Goal: Information Seeking & Learning: Learn about a topic

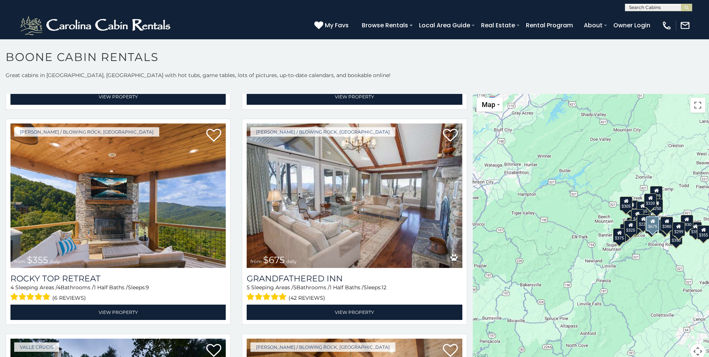
scroll to position [411, 0]
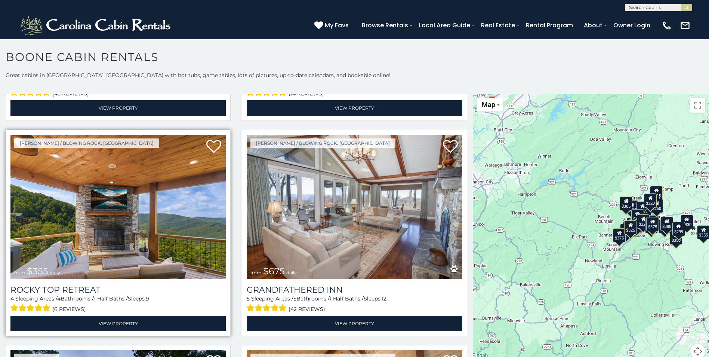
click at [148, 153] on img at bounding box center [117, 207] width 215 height 144
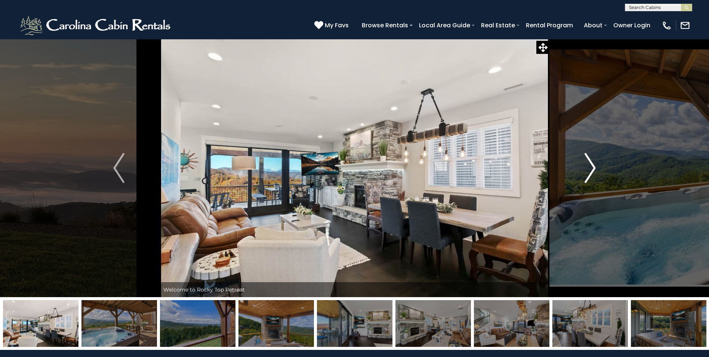
click at [589, 173] on img "Next" at bounding box center [590, 168] width 11 height 30
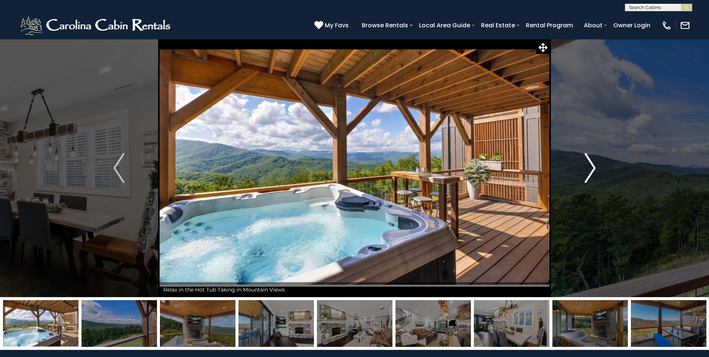
click at [593, 168] on img "Next" at bounding box center [590, 168] width 11 height 30
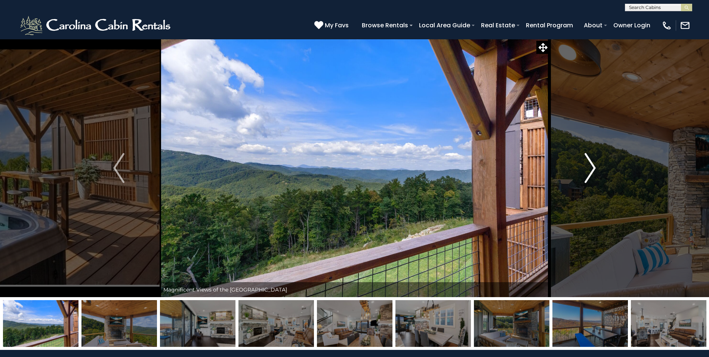
click at [593, 168] on img "Next" at bounding box center [590, 168] width 11 height 30
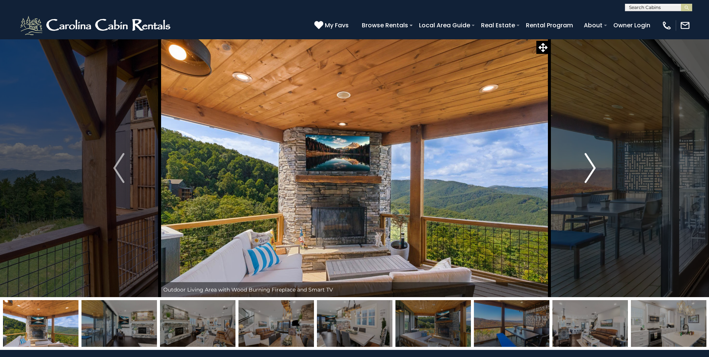
click at [593, 168] on img "Next" at bounding box center [590, 168] width 11 height 30
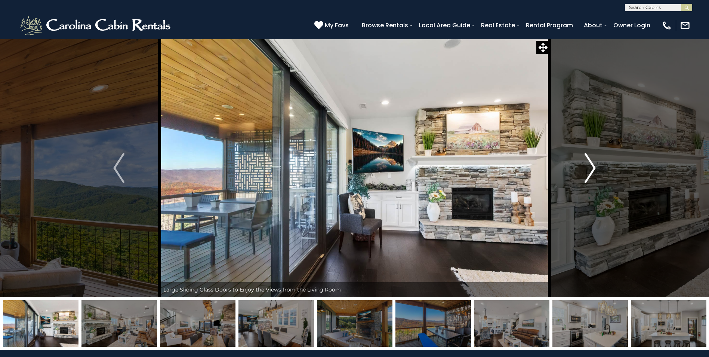
click at [593, 168] on img "Next" at bounding box center [590, 168] width 11 height 30
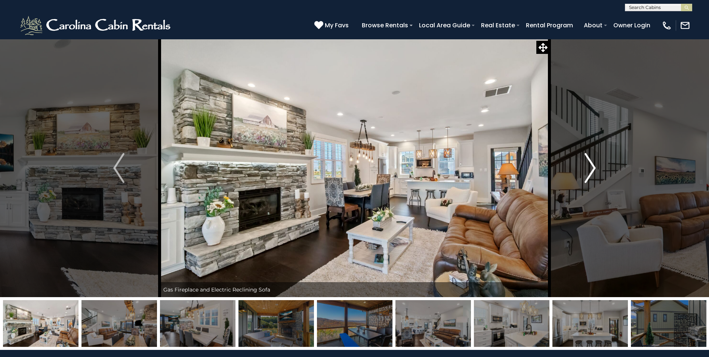
click at [593, 168] on img "Next" at bounding box center [590, 168] width 11 height 30
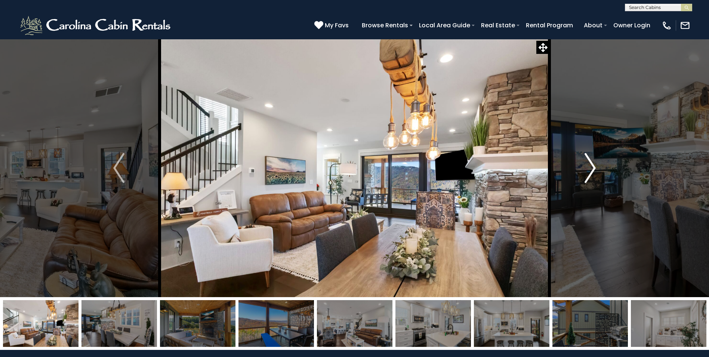
click at [593, 168] on img "Next" at bounding box center [590, 168] width 11 height 30
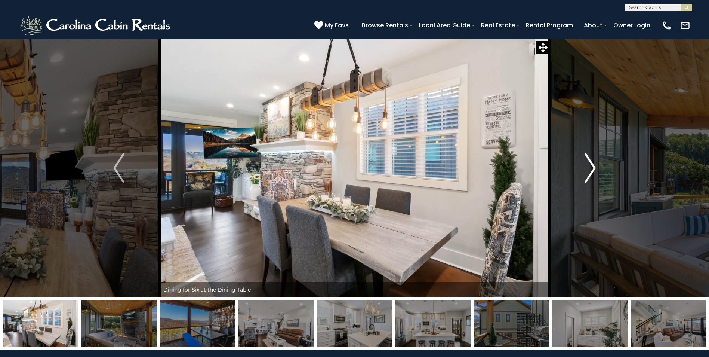
click at [593, 168] on img "Next" at bounding box center [590, 168] width 11 height 30
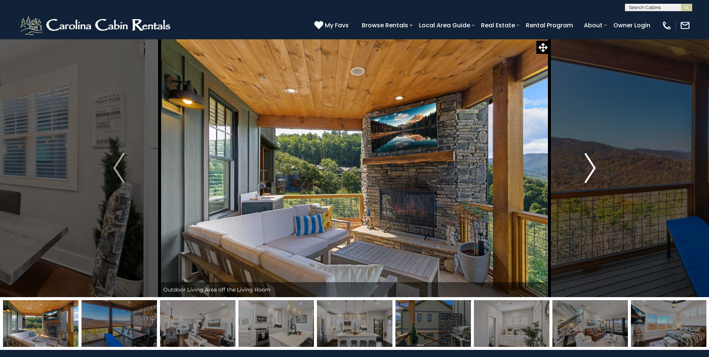
click at [593, 168] on img "Next" at bounding box center [590, 168] width 11 height 30
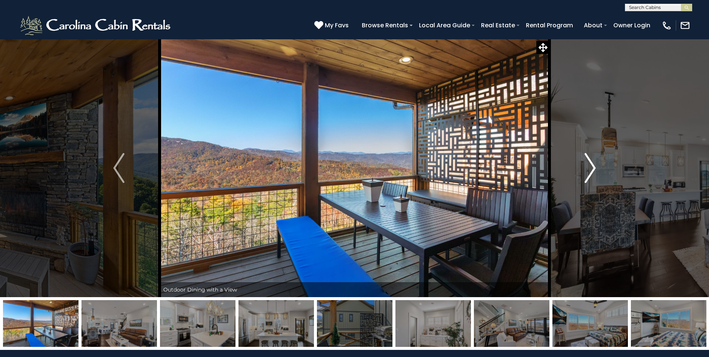
click at [593, 168] on img "Next" at bounding box center [590, 168] width 11 height 30
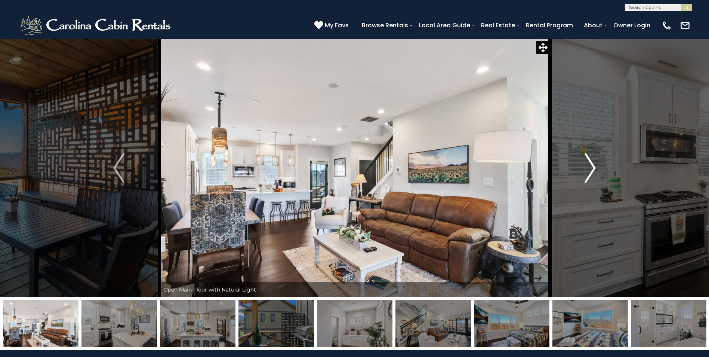
click at [593, 168] on img "Next" at bounding box center [590, 168] width 11 height 30
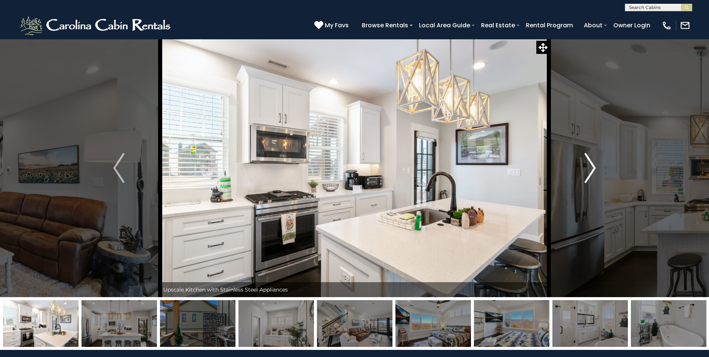
click at [593, 168] on img "Next" at bounding box center [590, 168] width 11 height 30
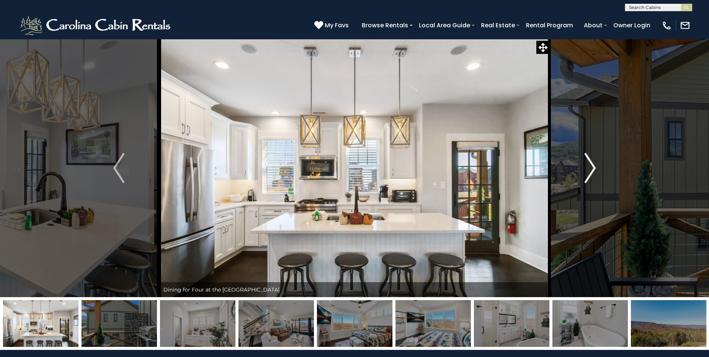
click at [593, 168] on img "Next" at bounding box center [590, 168] width 11 height 30
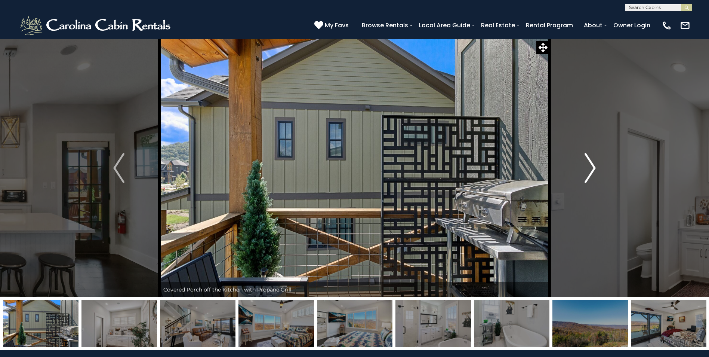
click at [593, 168] on img "Next" at bounding box center [590, 168] width 11 height 30
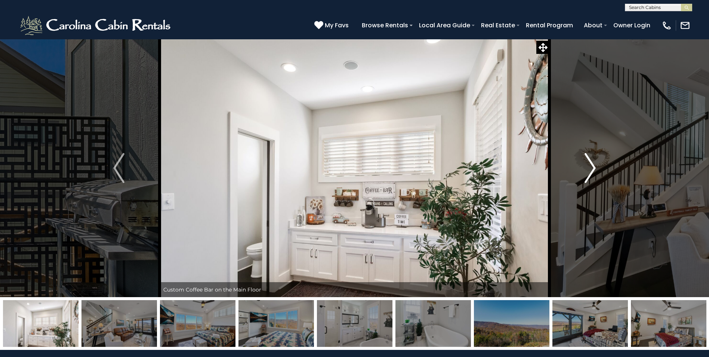
click at [593, 168] on img "Next" at bounding box center [590, 168] width 11 height 30
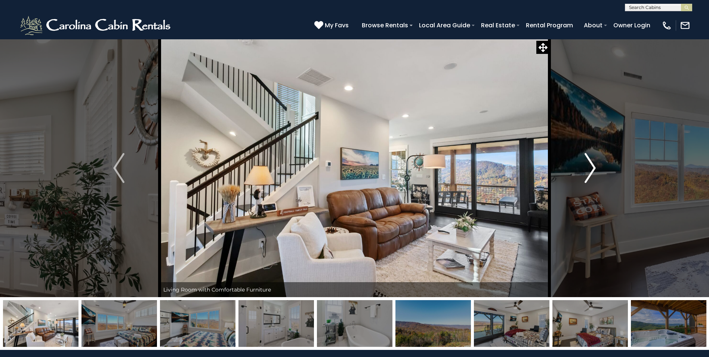
click at [593, 168] on img "Next" at bounding box center [590, 168] width 11 height 30
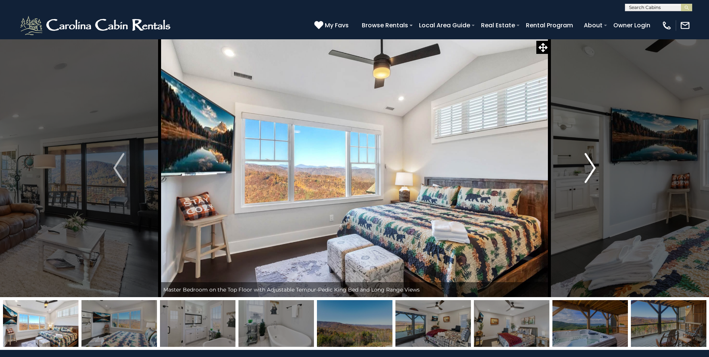
click at [593, 168] on img "Next" at bounding box center [590, 168] width 11 height 30
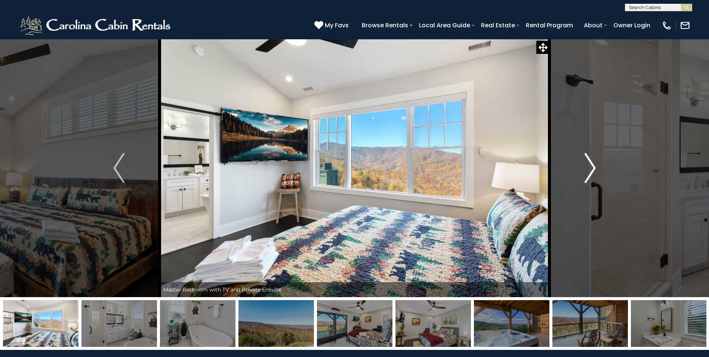
click at [593, 168] on img "Next" at bounding box center [590, 168] width 11 height 30
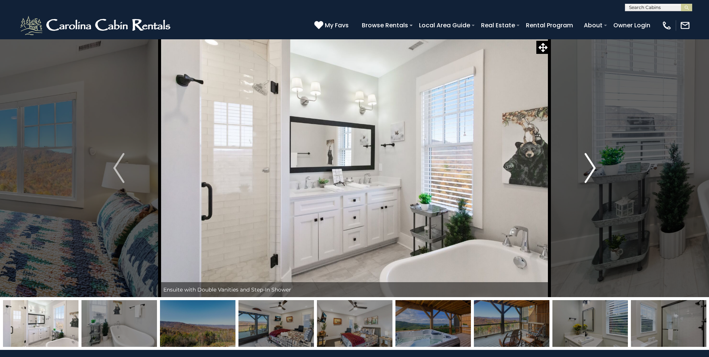
click at [593, 168] on img "Next" at bounding box center [590, 168] width 11 height 30
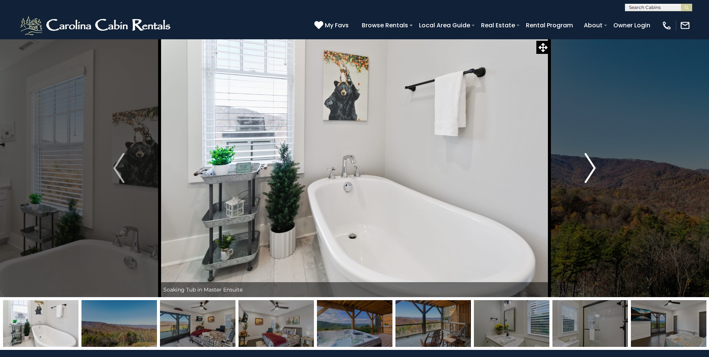
click at [593, 168] on img "Next" at bounding box center [590, 168] width 11 height 30
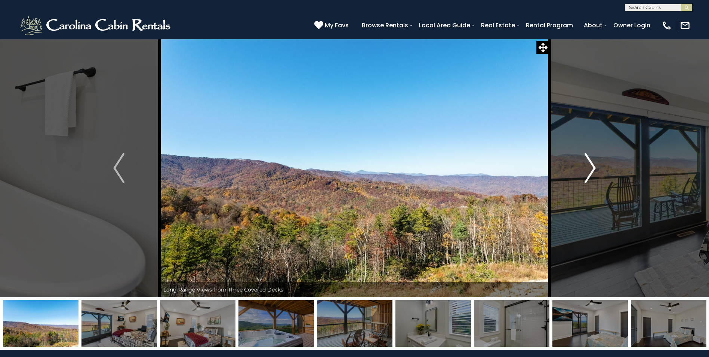
click at [593, 168] on img "Next" at bounding box center [590, 168] width 11 height 30
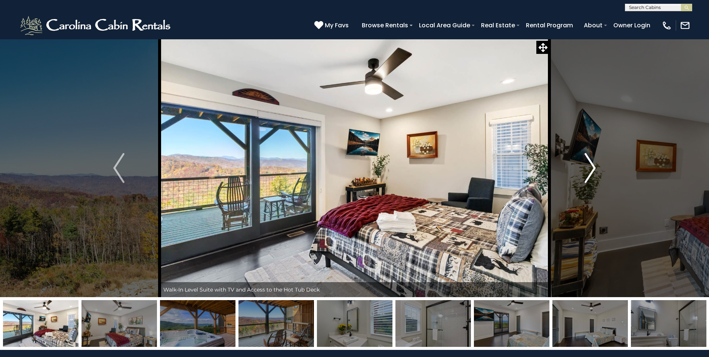
click at [593, 168] on img "Next" at bounding box center [590, 168] width 11 height 30
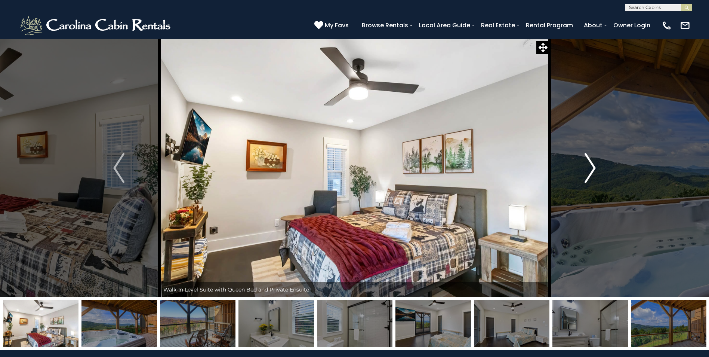
click at [593, 168] on img "Next" at bounding box center [590, 168] width 11 height 30
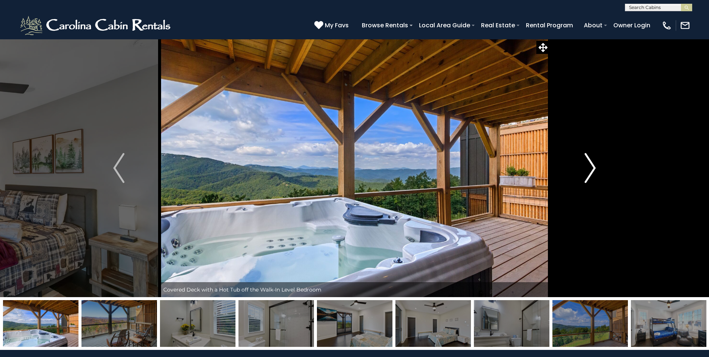
click at [593, 168] on img "Next" at bounding box center [590, 168] width 11 height 30
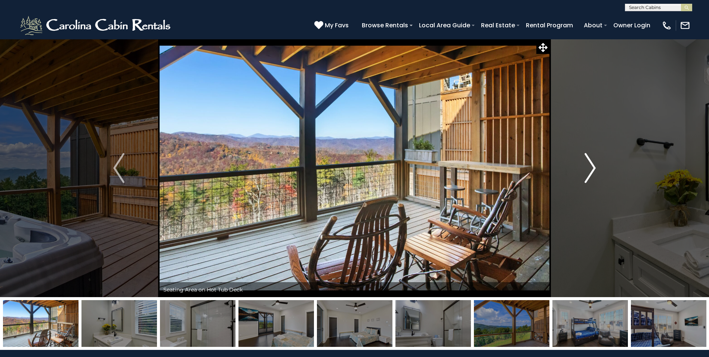
click at [593, 168] on img "Next" at bounding box center [590, 168] width 11 height 30
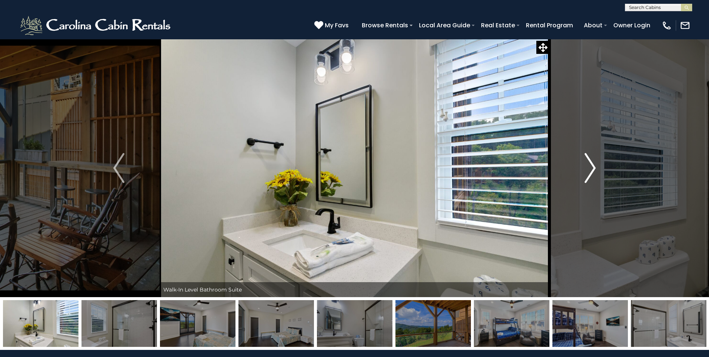
click at [593, 168] on img "Next" at bounding box center [590, 168] width 11 height 30
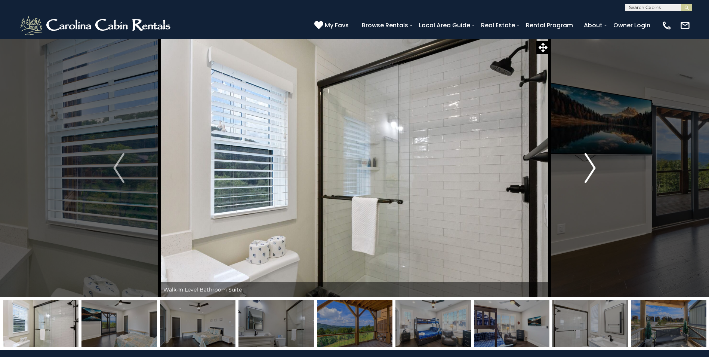
click at [593, 168] on img "Next" at bounding box center [590, 168] width 11 height 30
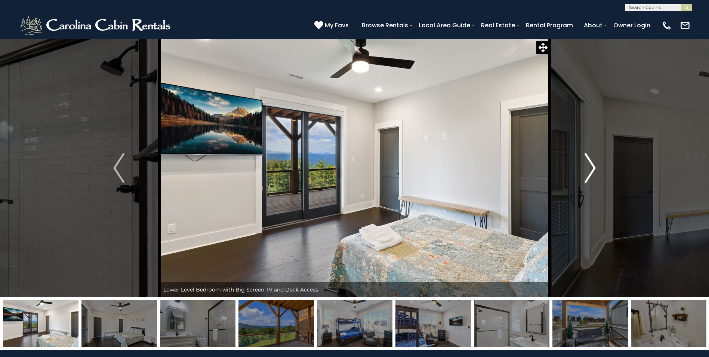
click at [593, 168] on img "Next" at bounding box center [590, 168] width 11 height 30
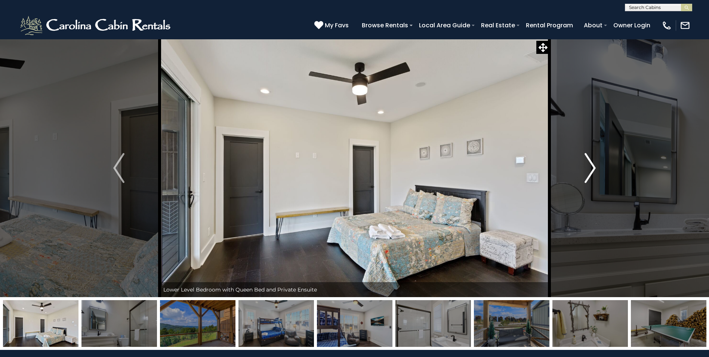
click at [593, 168] on img "Next" at bounding box center [590, 168] width 11 height 30
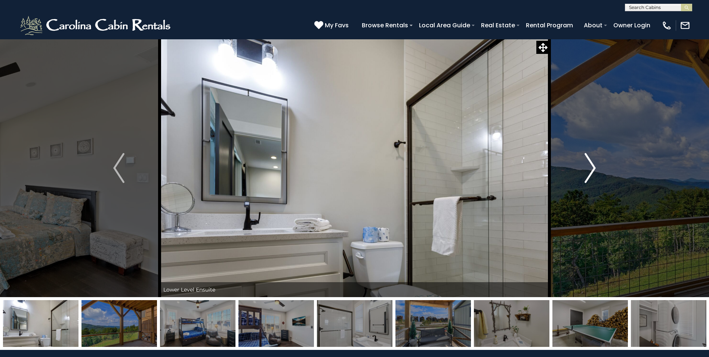
click at [593, 168] on img "Next" at bounding box center [590, 168] width 11 height 30
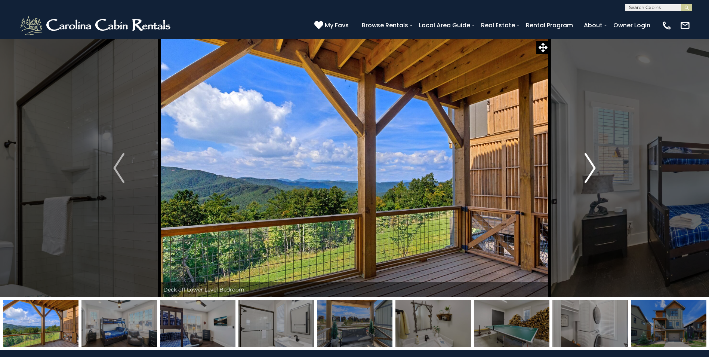
click at [593, 168] on img "Next" at bounding box center [590, 168] width 11 height 30
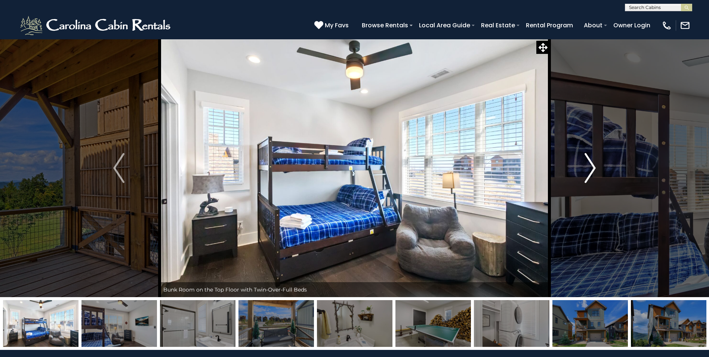
click at [593, 168] on img "Next" at bounding box center [590, 168] width 11 height 30
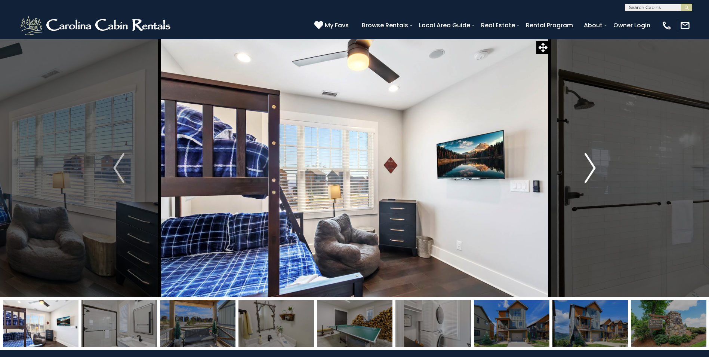
click at [593, 168] on img "Next" at bounding box center [590, 168] width 11 height 30
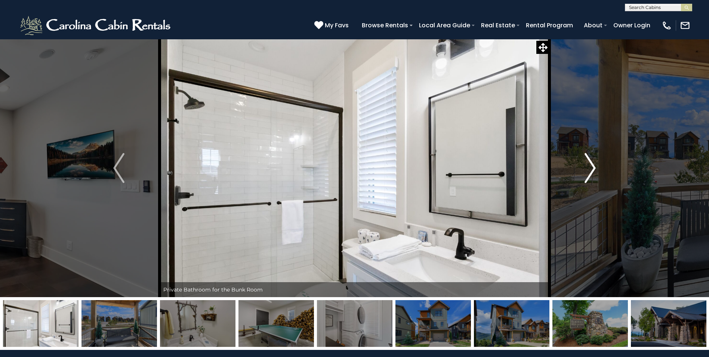
click at [593, 168] on img "Next" at bounding box center [590, 168] width 11 height 30
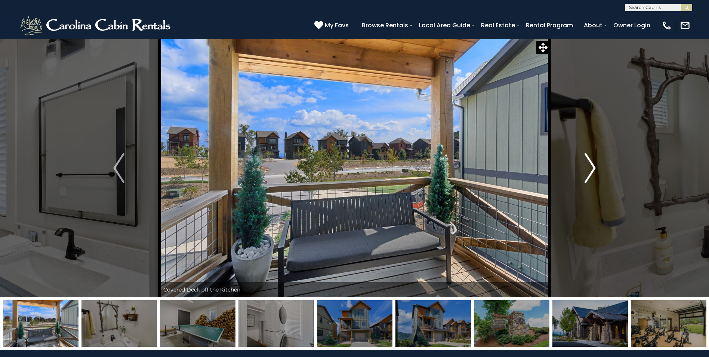
click at [593, 168] on img "Next" at bounding box center [590, 168] width 11 height 30
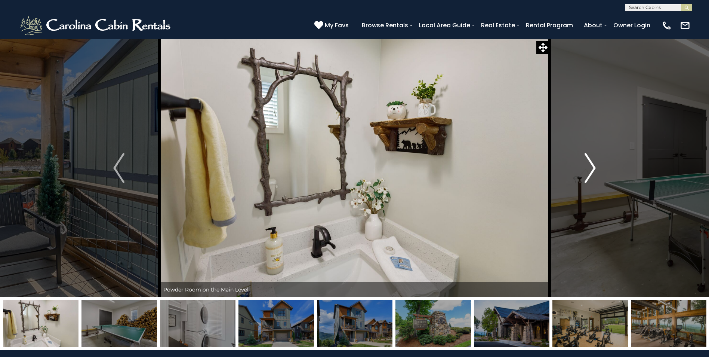
click at [593, 168] on img "Next" at bounding box center [590, 168] width 11 height 30
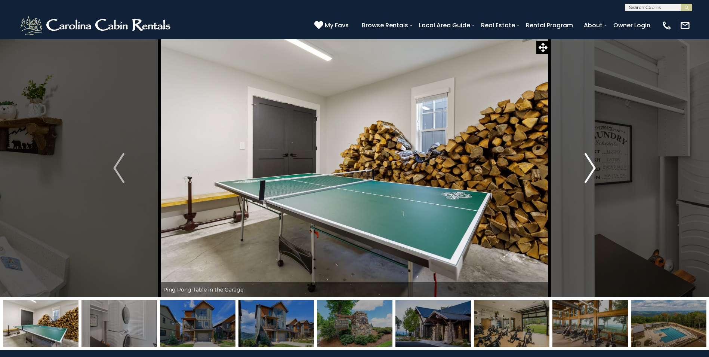
click at [593, 168] on img "Next" at bounding box center [590, 168] width 11 height 30
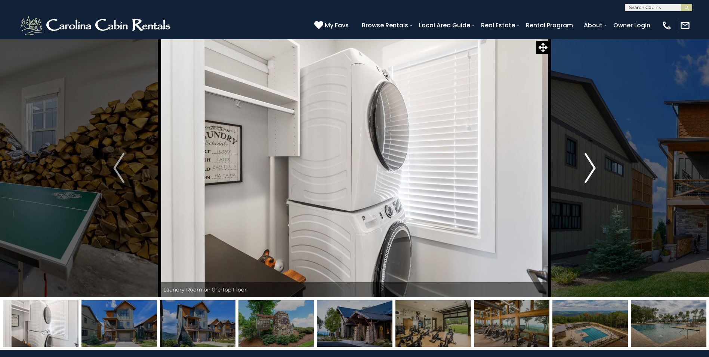
click at [593, 168] on img "Next" at bounding box center [590, 168] width 11 height 30
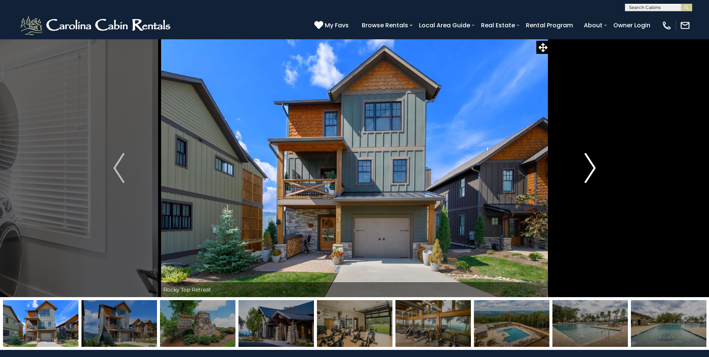
click at [593, 168] on img "Next" at bounding box center [590, 168] width 11 height 30
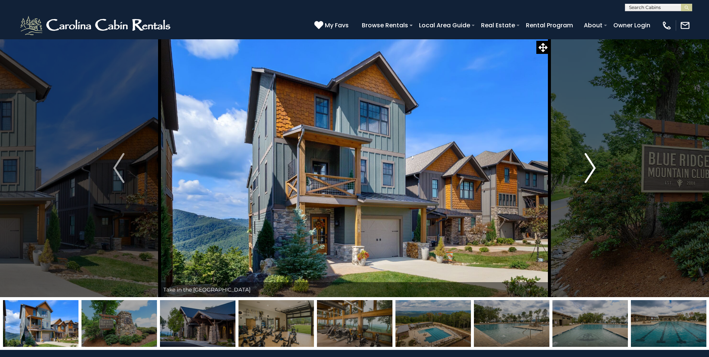
click at [593, 168] on img "Next" at bounding box center [590, 168] width 11 height 30
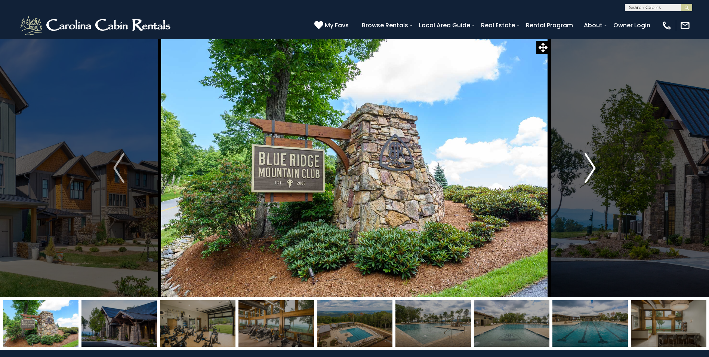
click at [593, 168] on img "Next" at bounding box center [590, 168] width 11 height 30
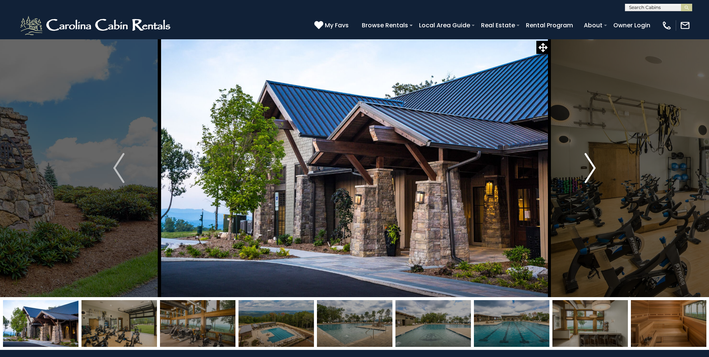
click at [593, 168] on img "Next" at bounding box center [590, 168] width 11 height 30
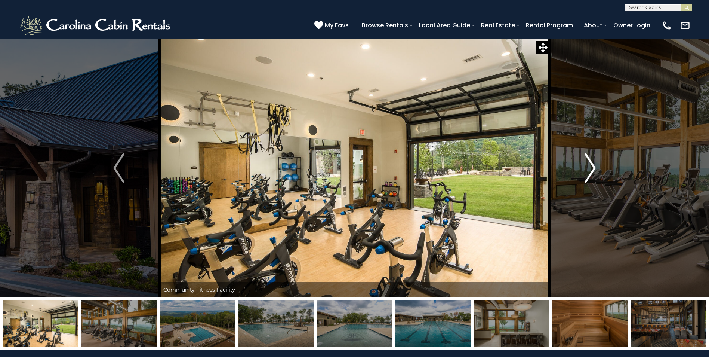
click at [593, 168] on img "Next" at bounding box center [590, 168] width 11 height 30
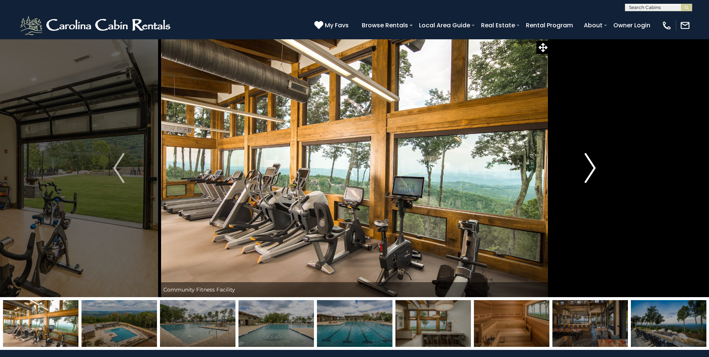
click at [593, 168] on img "Next" at bounding box center [590, 168] width 11 height 30
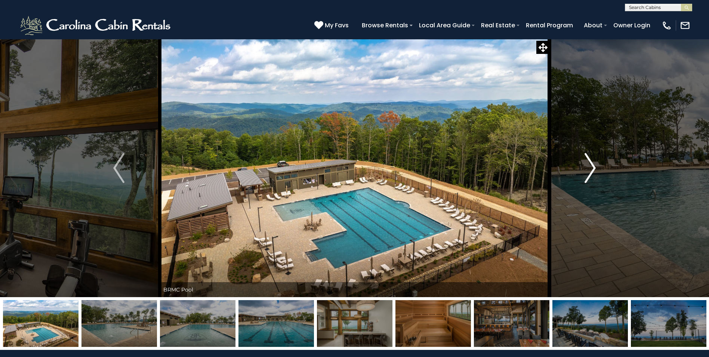
click at [593, 168] on img "Next" at bounding box center [590, 168] width 11 height 30
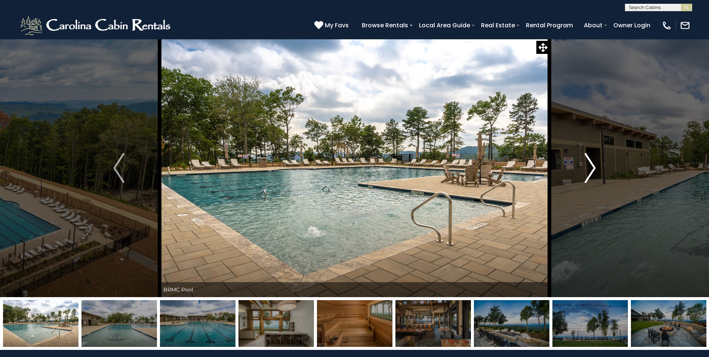
click at [593, 168] on img "Next" at bounding box center [590, 168] width 11 height 30
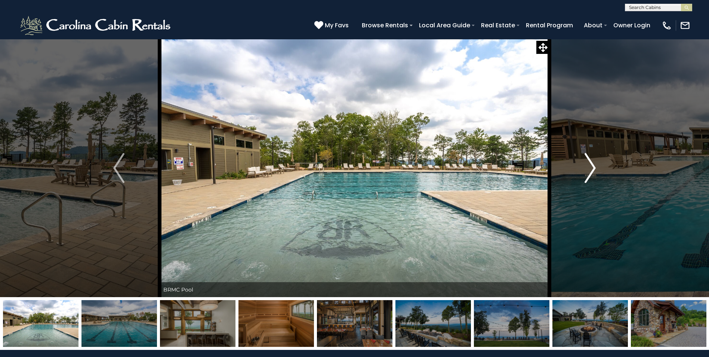
click at [593, 168] on img "Next" at bounding box center [590, 168] width 11 height 30
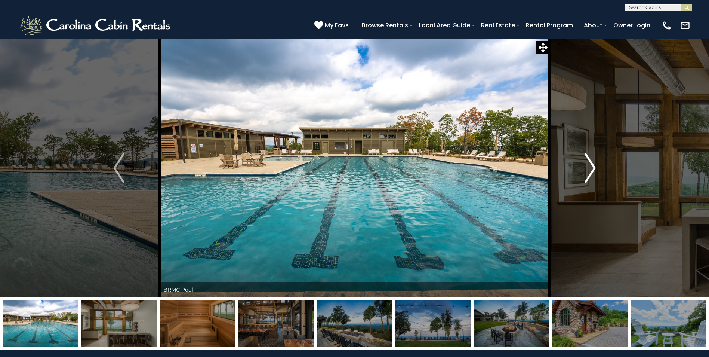
click at [593, 168] on img "Next" at bounding box center [590, 168] width 11 height 30
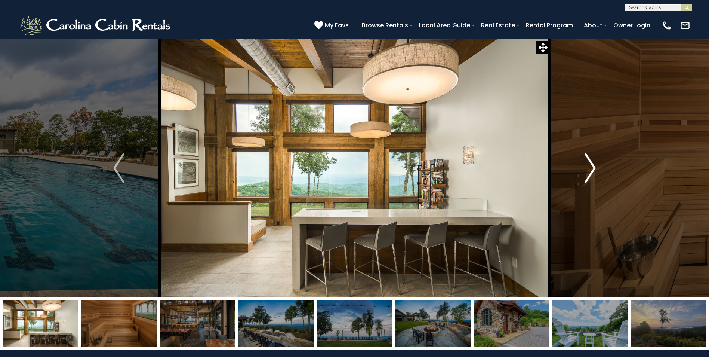
click at [593, 168] on img "Next" at bounding box center [590, 168] width 11 height 30
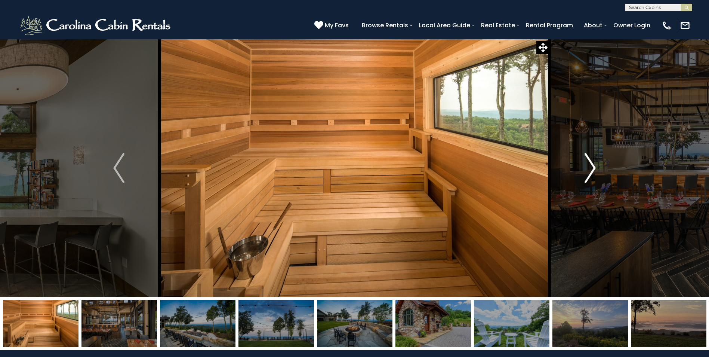
click at [593, 168] on img "Next" at bounding box center [590, 168] width 11 height 30
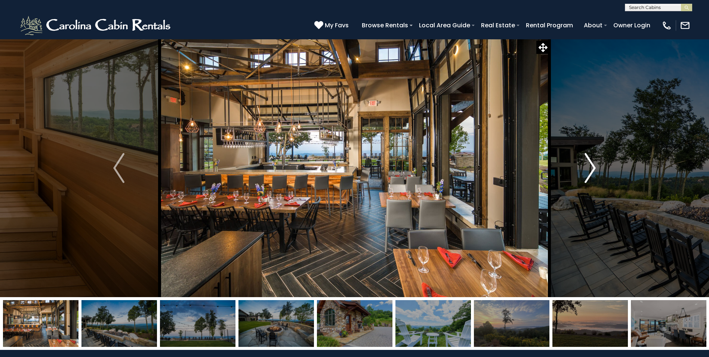
click at [593, 168] on img "Next" at bounding box center [590, 168] width 11 height 30
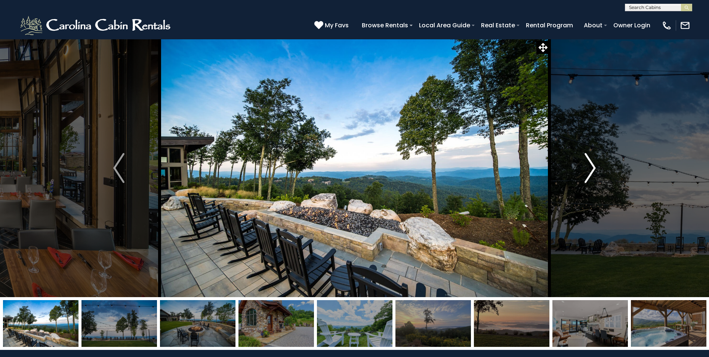
click at [593, 168] on img "Next" at bounding box center [590, 168] width 11 height 30
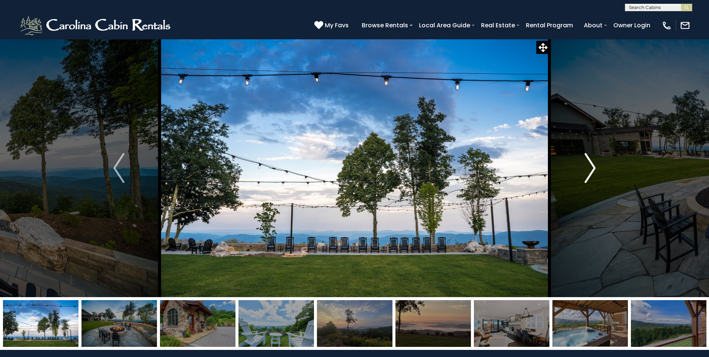
click at [593, 168] on img "Next" at bounding box center [590, 168] width 11 height 30
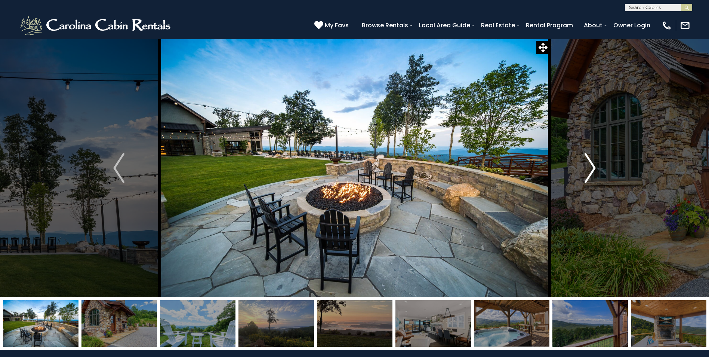
click at [593, 168] on img "Next" at bounding box center [590, 168] width 11 height 30
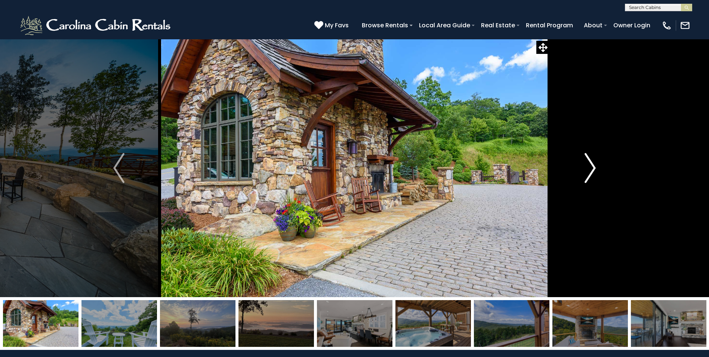
click at [593, 168] on img "Next" at bounding box center [590, 168] width 11 height 30
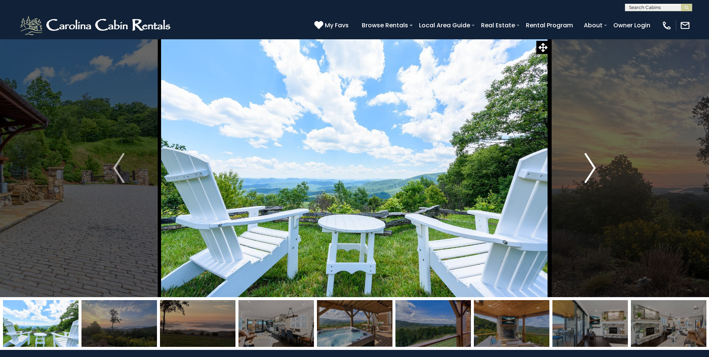
click at [593, 168] on img "Next" at bounding box center [590, 168] width 11 height 30
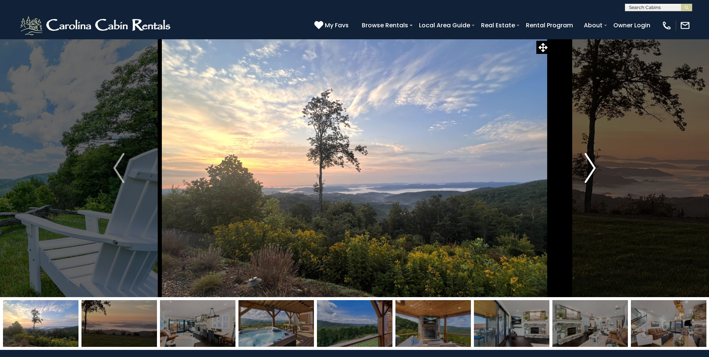
click at [593, 168] on img "Next" at bounding box center [590, 168] width 11 height 30
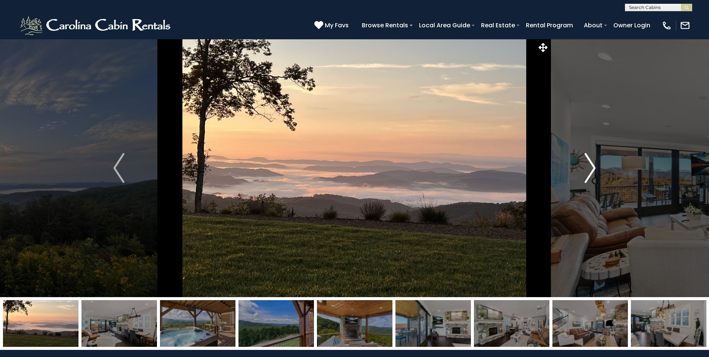
click at [593, 168] on img "Next" at bounding box center [590, 168] width 11 height 30
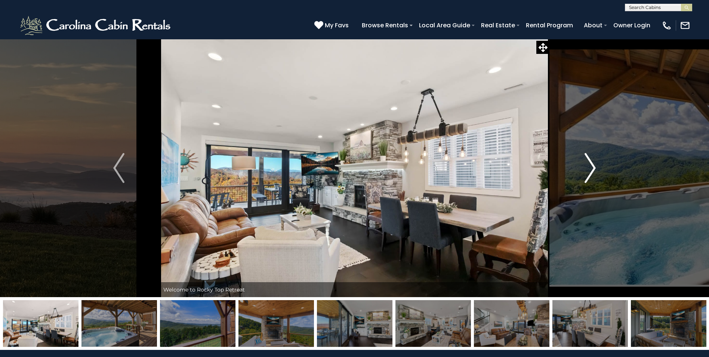
click at [593, 168] on img "Next" at bounding box center [590, 168] width 11 height 30
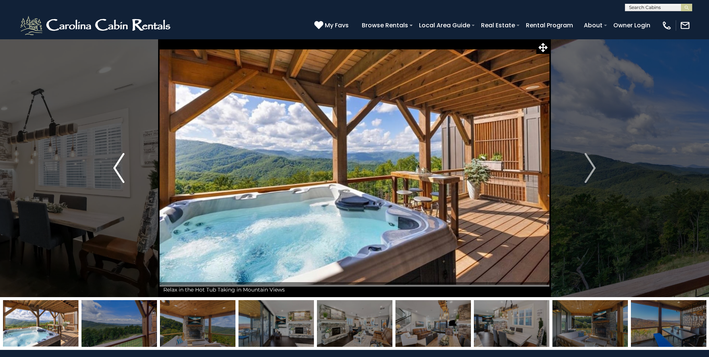
click at [113, 162] on img "Previous" at bounding box center [118, 168] width 11 height 30
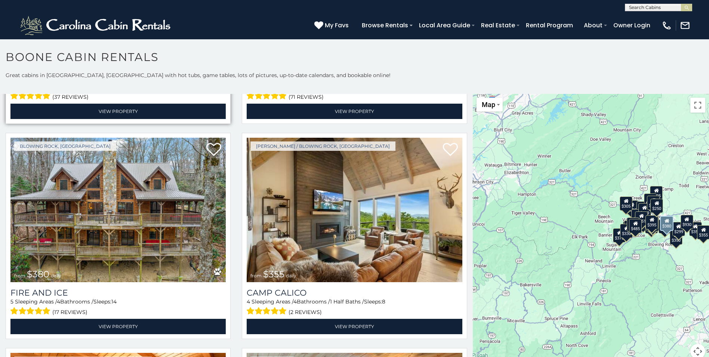
scroll to position [2130, 0]
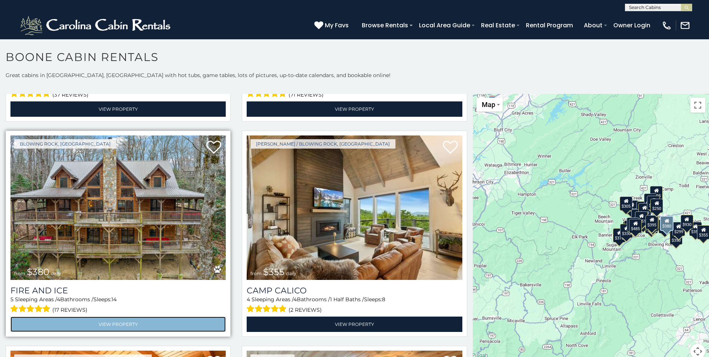
click at [114, 316] on link "View Property" at bounding box center [117, 323] width 215 height 15
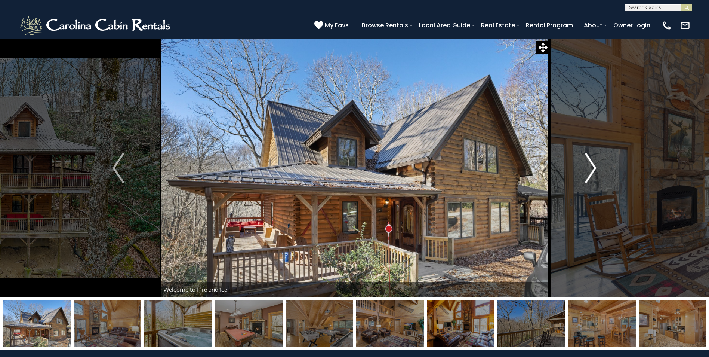
click at [590, 161] on img "Next" at bounding box center [590, 168] width 11 height 30
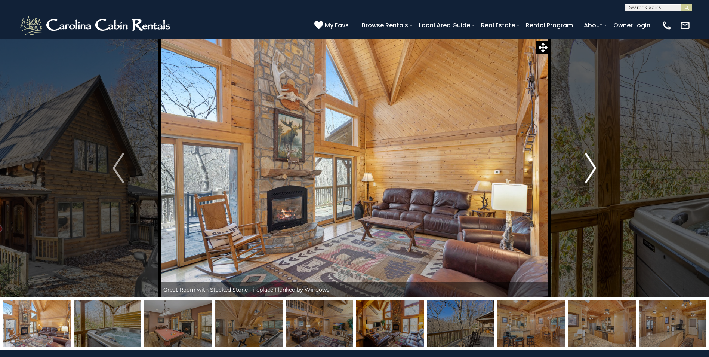
click at [591, 161] on img "Next" at bounding box center [590, 168] width 11 height 30
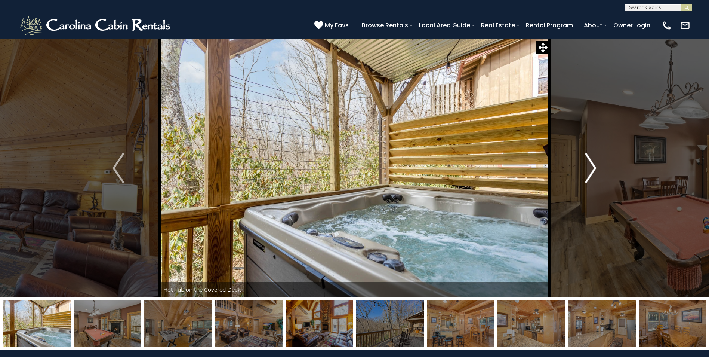
click at [591, 161] on img "Next" at bounding box center [590, 168] width 11 height 30
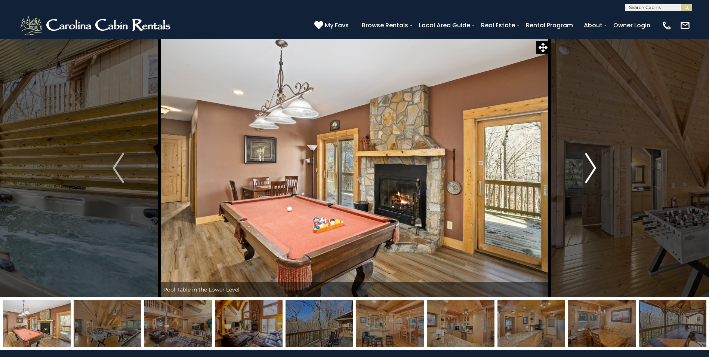
click at [591, 161] on img "Next" at bounding box center [590, 168] width 11 height 30
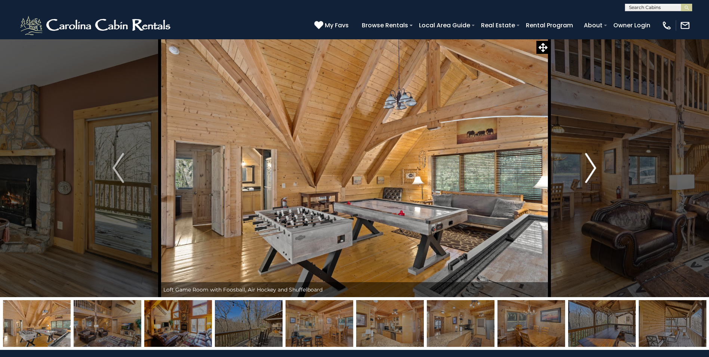
click at [591, 161] on img "Next" at bounding box center [590, 168] width 11 height 30
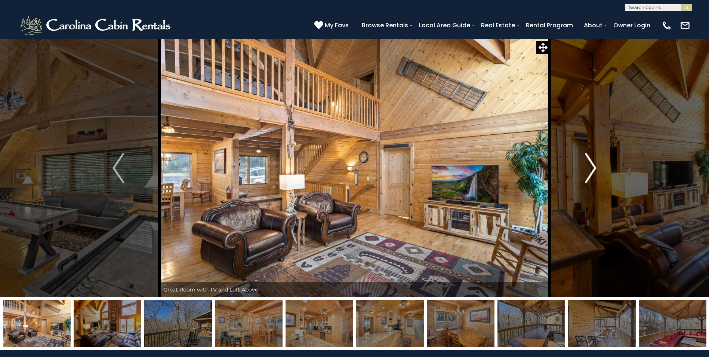
click at [591, 161] on img "Next" at bounding box center [590, 168] width 11 height 30
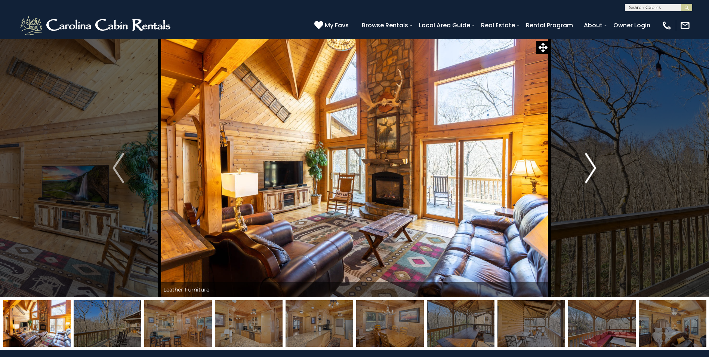
click at [591, 161] on img "Next" at bounding box center [590, 168] width 11 height 30
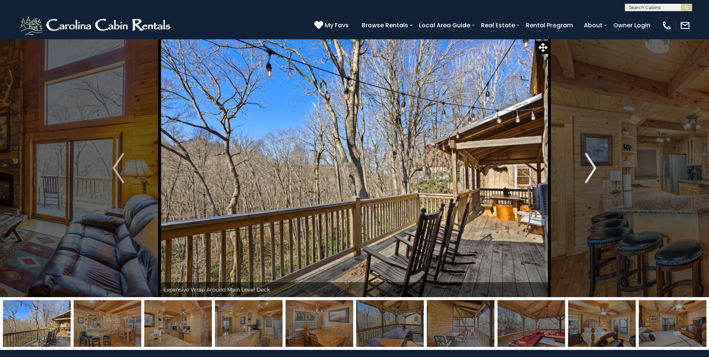
click at [591, 161] on img "Next" at bounding box center [590, 168] width 11 height 30
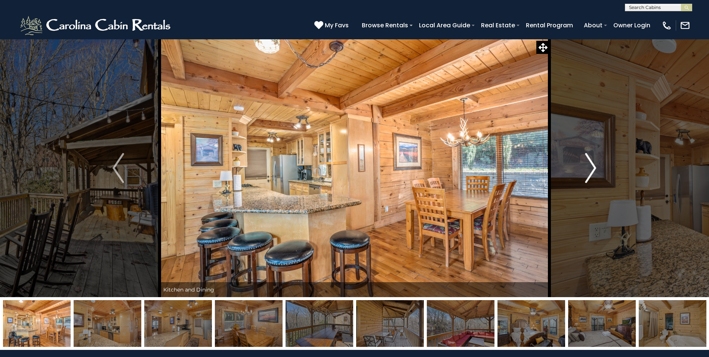
click at [591, 161] on img "Next" at bounding box center [590, 168] width 11 height 30
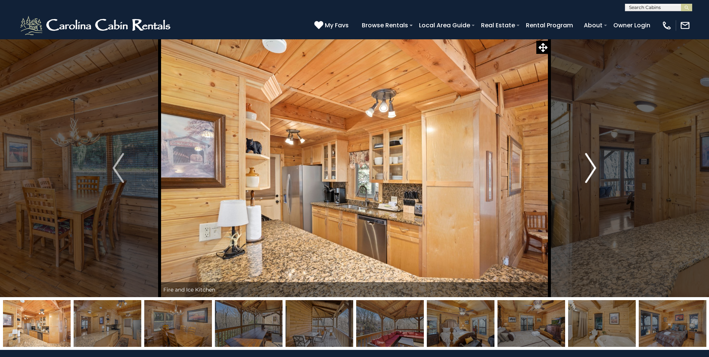
click at [591, 161] on img "Next" at bounding box center [590, 168] width 11 height 30
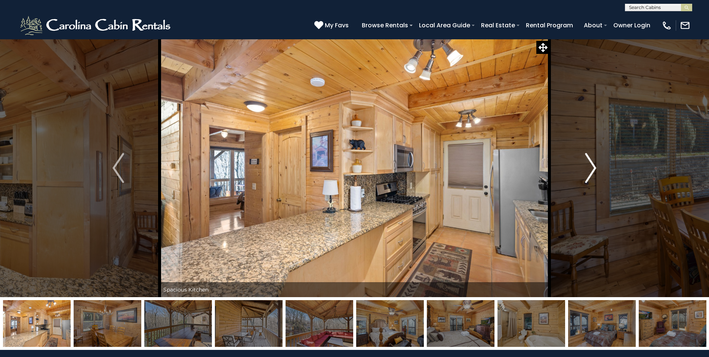
click at [591, 161] on img "Next" at bounding box center [590, 168] width 11 height 30
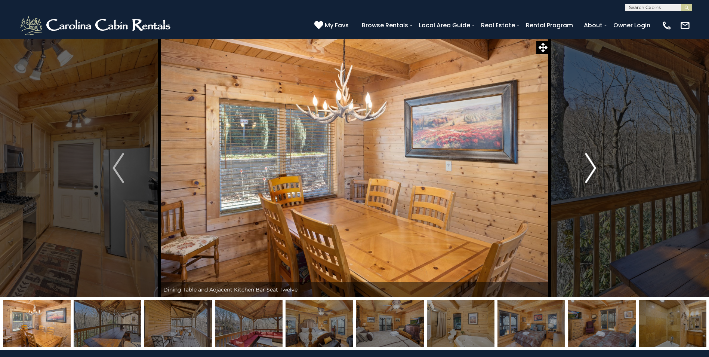
click at [591, 161] on img "Next" at bounding box center [590, 168] width 11 height 30
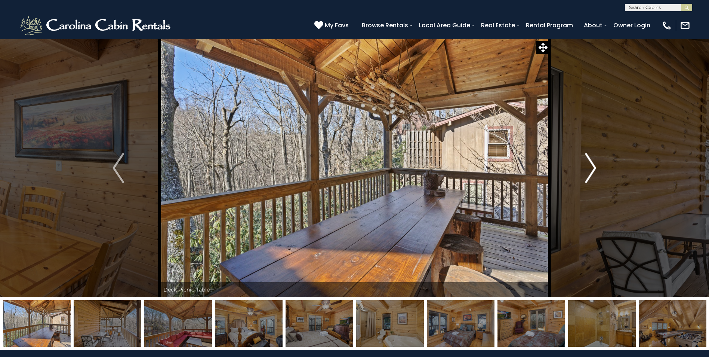
click at [591, 161] on img "Next" at bounding box center [590, 168] width 11 height 30
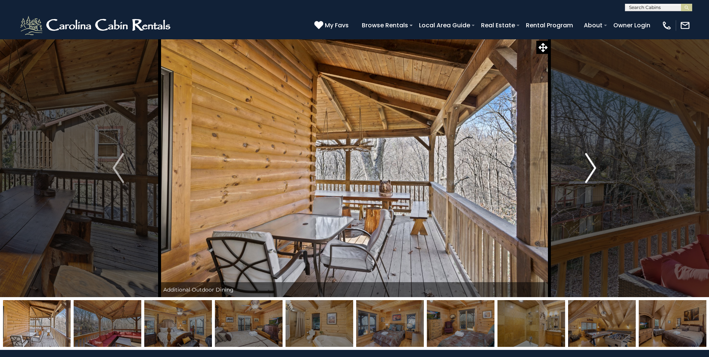
click at [591, 161] on img "Next" at bounding box center [590, 168] width 11 height 30
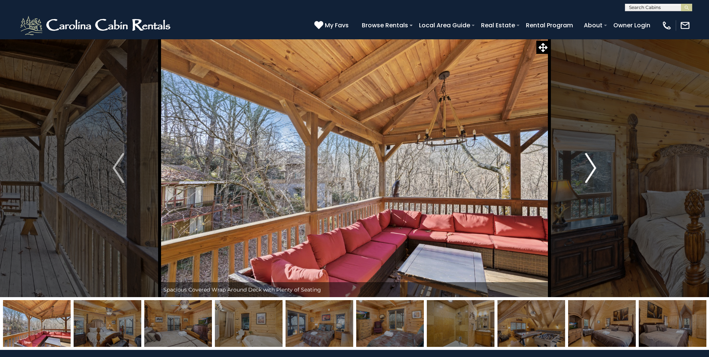
click at [591, 161] on img "Next" at bounding box center [590, 168] width 11 height 30
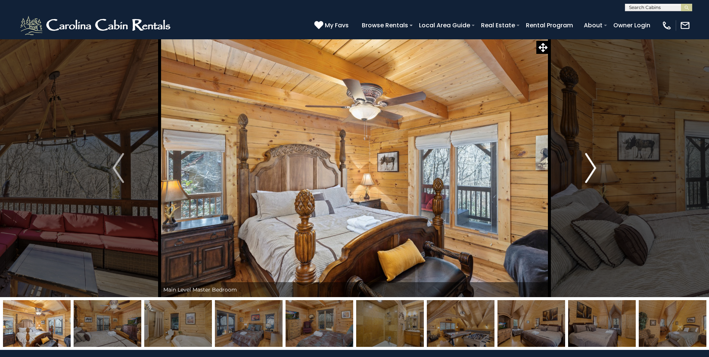
click at [591, 161] on img "Next" at bounding box center [590, 168] width 11 height 30
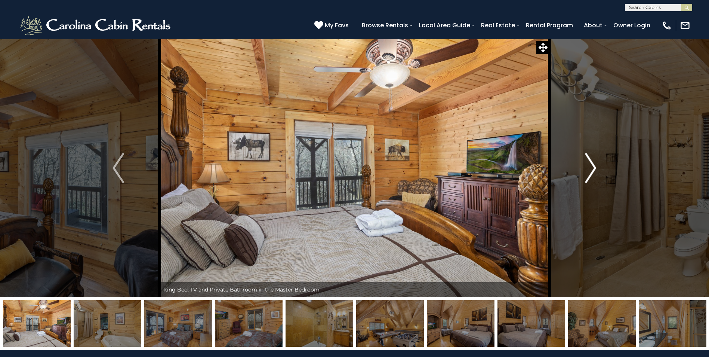
click at [591, 161] on img "Next" at bounding box center [590, 168] width 11 height 30
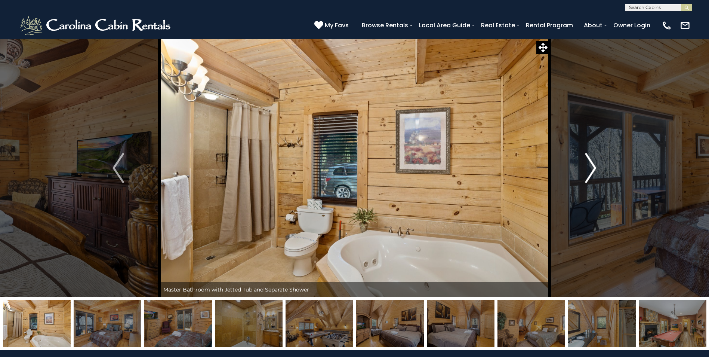
click at [591, 161] on img "Next" at bounding box center [590, 168] width 11 height 30
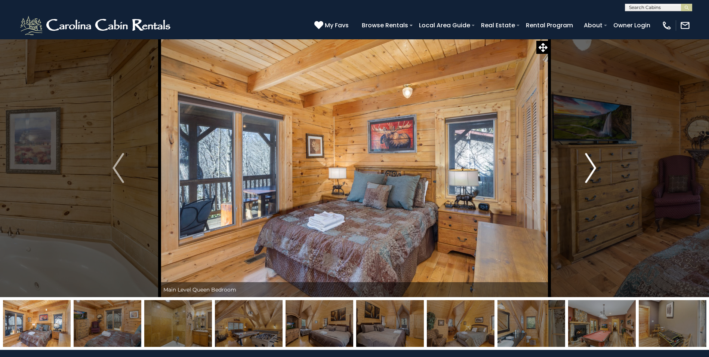
click at [591, 161] on img "Next" at bounding box center [590, 168] width 11 height 30
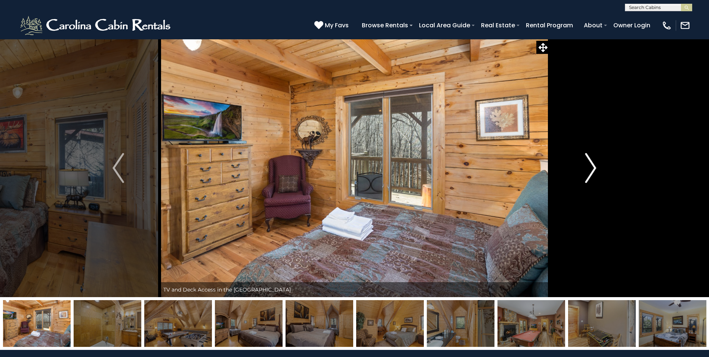
click at [591, 161] on img "Next" at bounding box center [590, 168] width 11 height 30
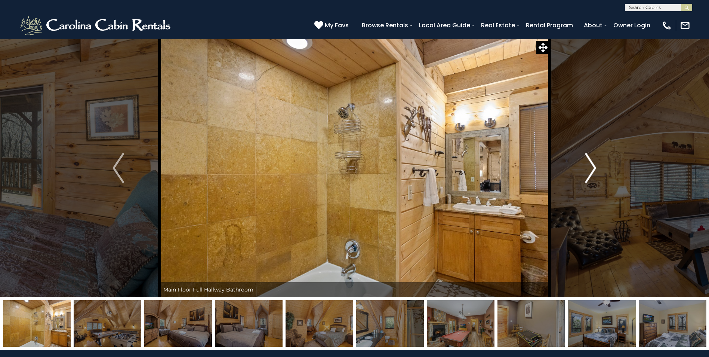
click at [591, 161] on img "Next" at bounding box center [590, 168] width 11 height 30
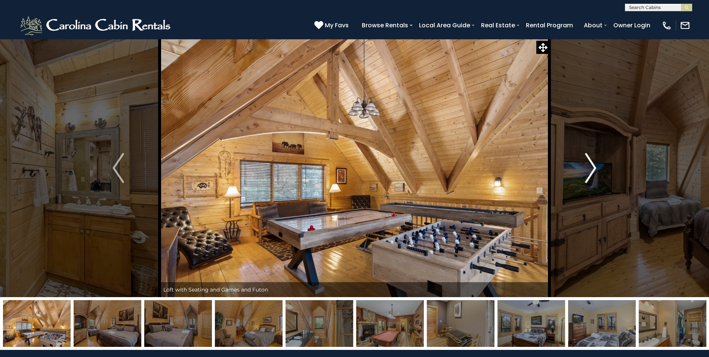
click at [591, 161] on img "Next" at bounding box center [590, 168] width 11 height 30
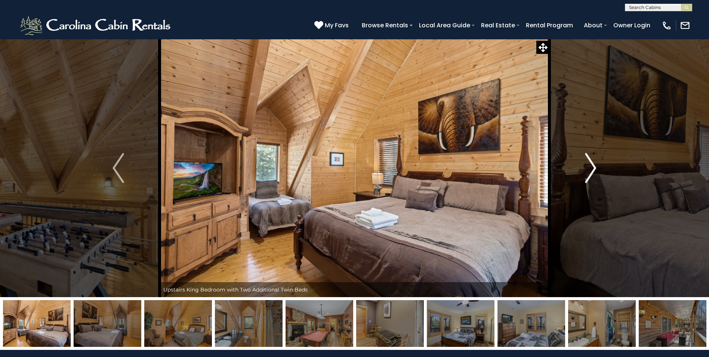
click at [591, 161] on img "Next" at bounding box center [590, 168] width 11 height 30
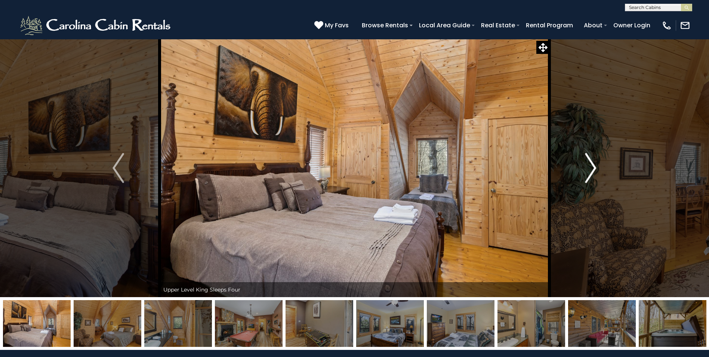
click at [591, 161] on img "Next" at bounding box center [590, 168] width 11 height 30
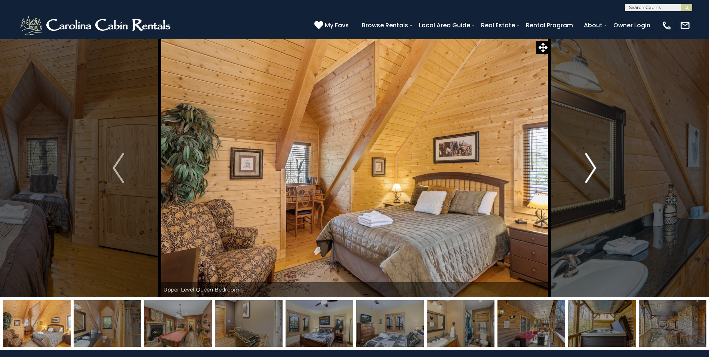
click at [591, 161] on img "Next" at bounding box center [590, 168] width 11 height 30
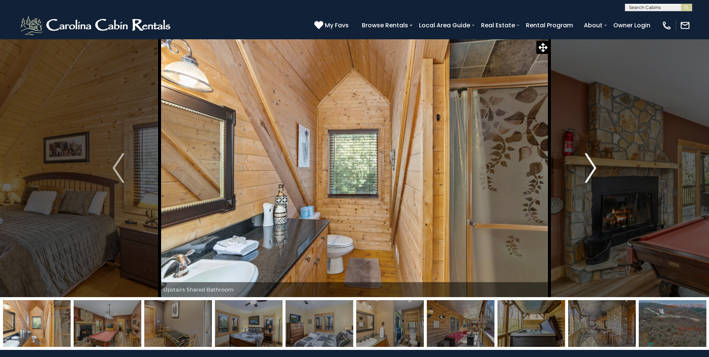
click at [591, 161] on img "Next" at bounding box center [590, 168] width 11 height 30
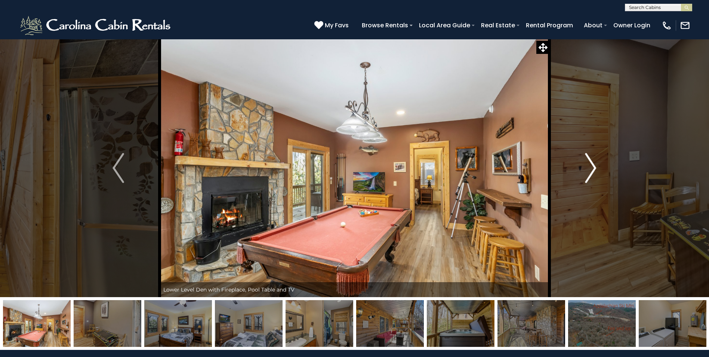
click at [591, 161] on img "Next" at bounding box center [590, 168] width 11 height 30
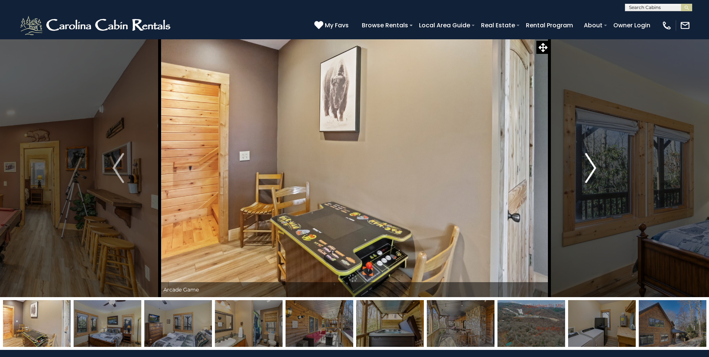
click at [591, 161] on img "Next" at bounding box center [590, 168] width 11 height 30
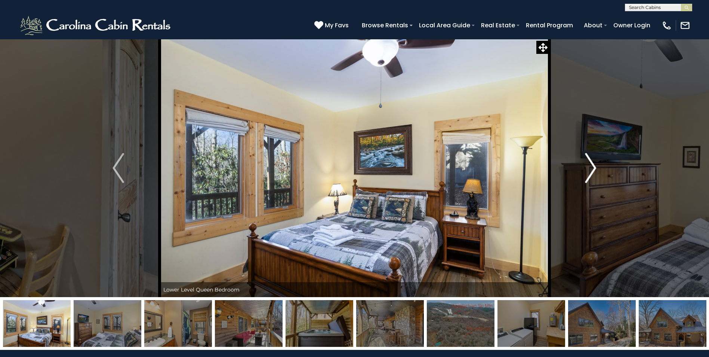
click at [591, 161] on img "Next" at bounding box center [590, 168] width 11 height 30
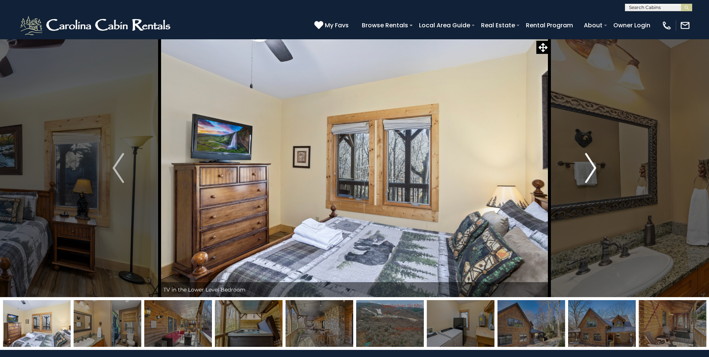
click at [591, 161] on img "Next" at bounding box center [590, 168] width 11 height 30
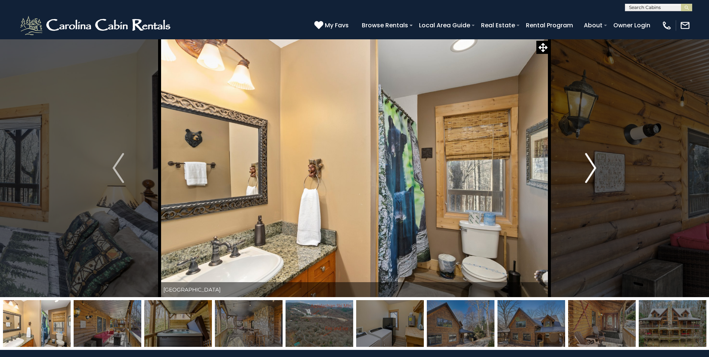
click at [591, 161] on img "Next" at bounding box center [590, 168] width 11 height 30
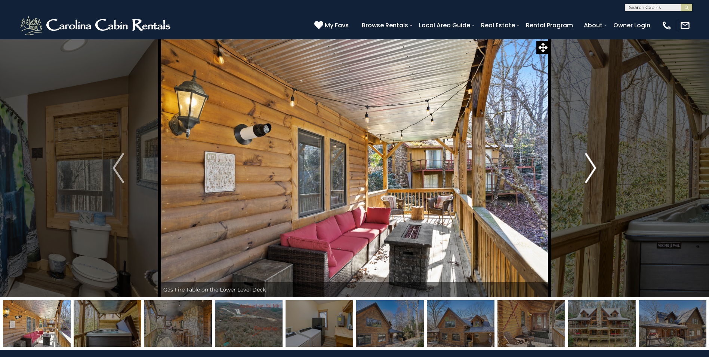
click at [591, 161] on img "Next" at bounding box center [590, 168] width 11 height 30
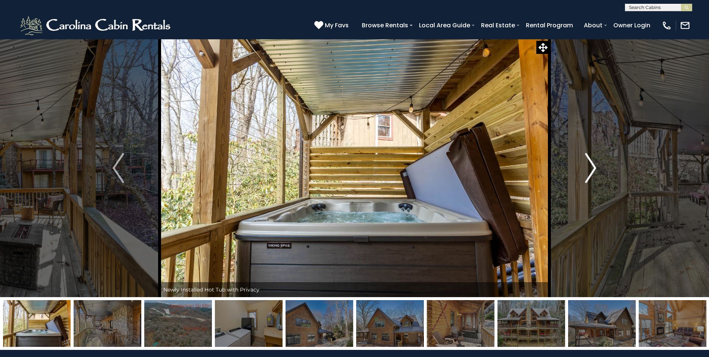
click at [591, 161] on img "Next" at bounding box center [590, 168] width 11 height 30
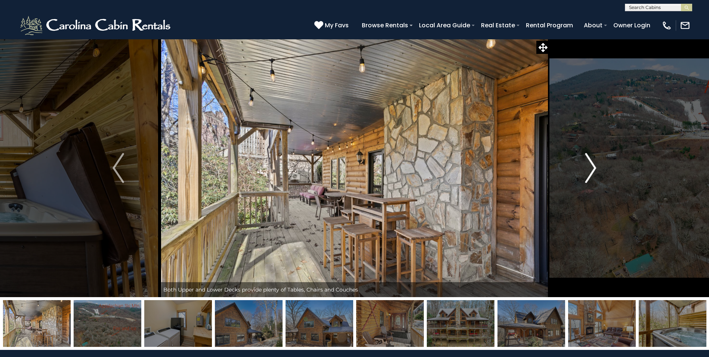
click at [591, 165] on img "Next" at bounding box center [590, 168] width 11 height 30
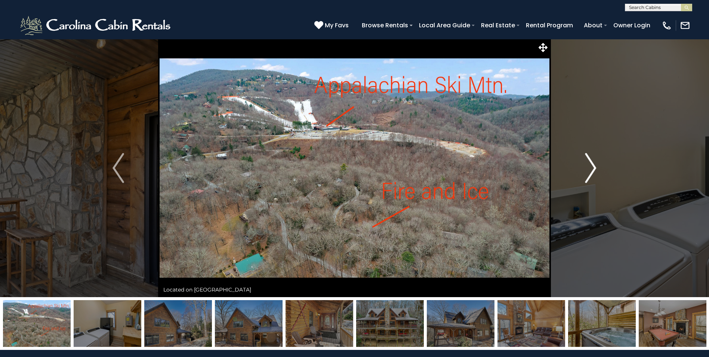
click at [583, 166] on button "Next" at bounding box center [590, 168] width 82 height 258
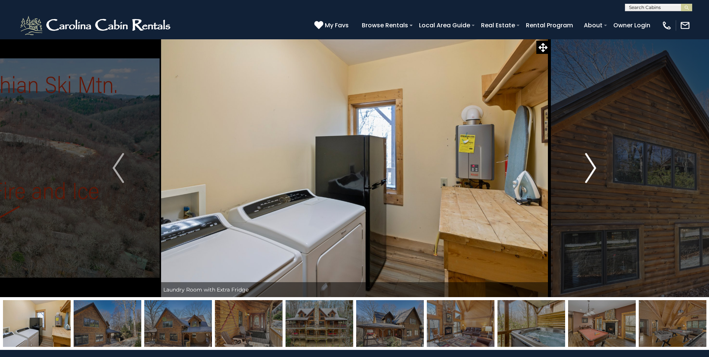
click at [583, 166] on button "Next" at bounding box center [590, 168] width 82 height 258
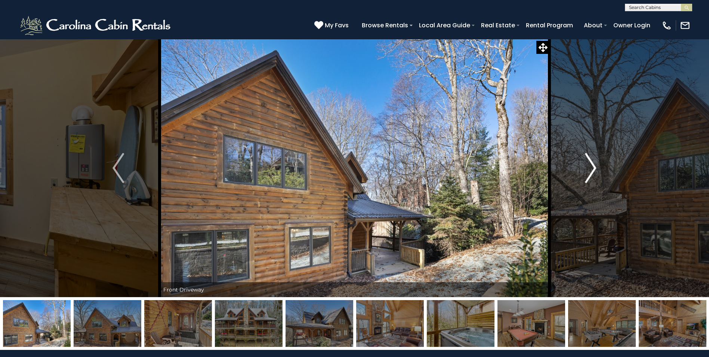
click at [583, 166] on button "Next" at bounding box center [590, 168] width 82 height 258
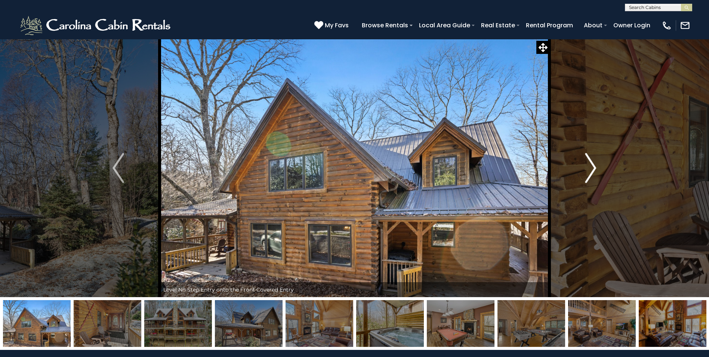
click at [583, 166] on button "Next" at bounding box center [590, 168] width 82 height 258
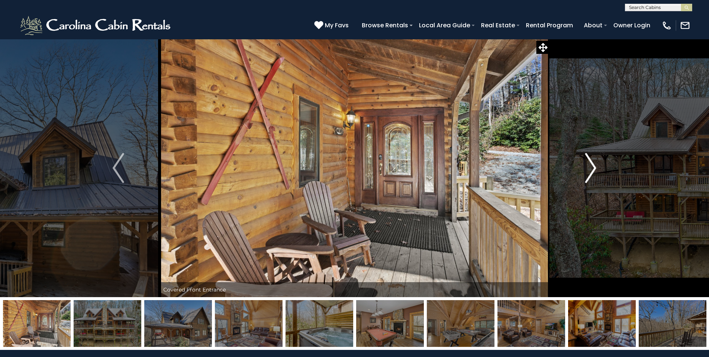
click at [583, 166] on button "Next" at bounding box center [590, 168] width 82 height 258
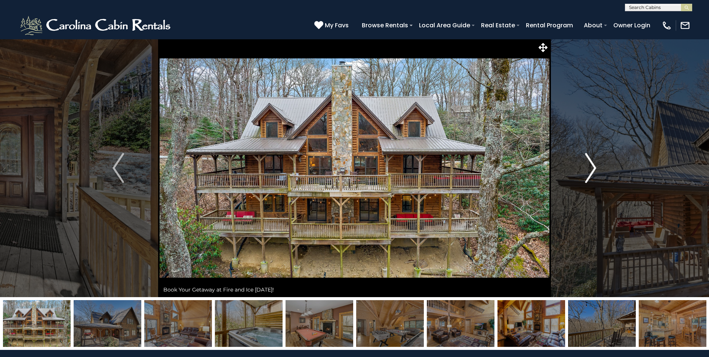
click at [583, 166] on button "Next" at bounding box center [590, 168] width 82 height 258
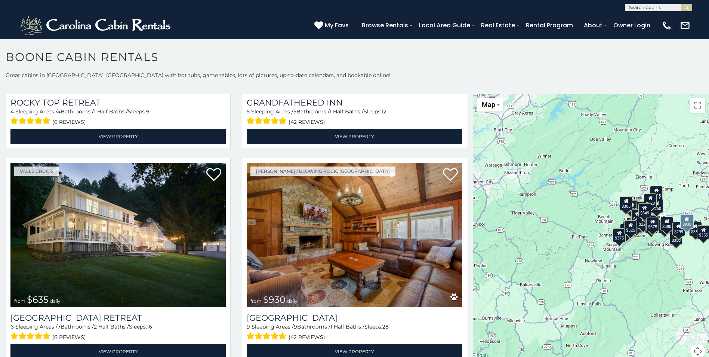
scroll to position [635, 0]
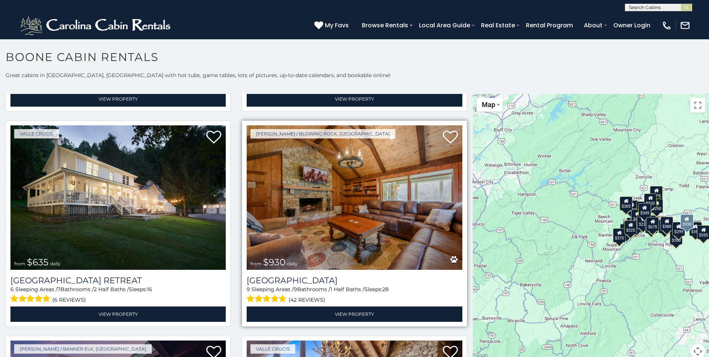
click at [342, 181] on img at bounding box center [354, 197] width 215 height 144
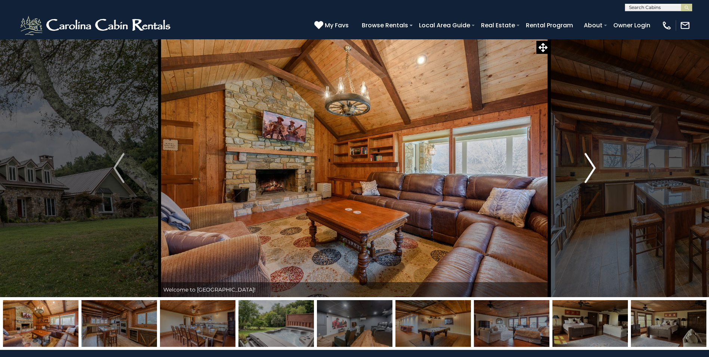
click at [591, 164] on img "Next" at bounding box center [590, 168] width 11 height 30
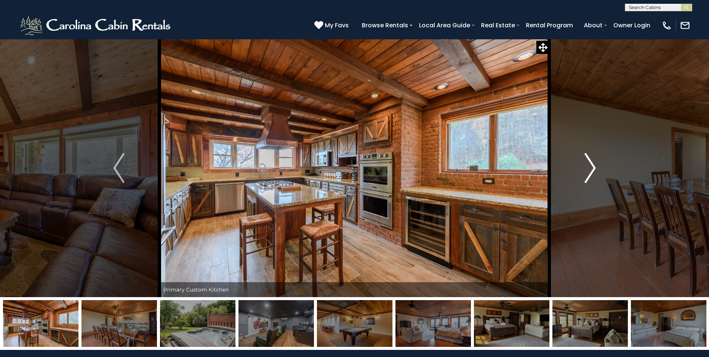
click at [591, 164] on img "Next" at bounding box center [590, 168] width 11 height 30
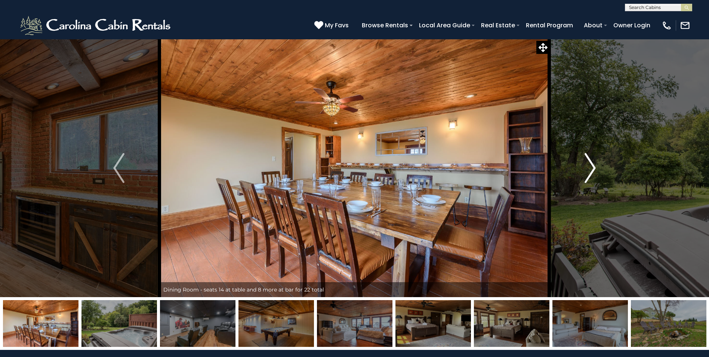
click at [591, 164] on img "Next" at bounding box center [590, 168] width 11 height 30
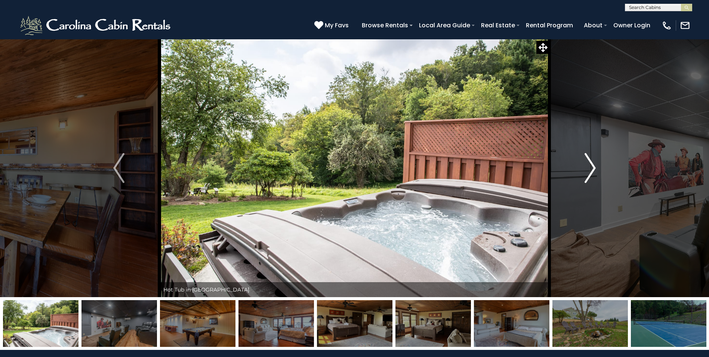
click at [591, 164] on img "Next" at bounding box center [590, 168] width 11 height 30
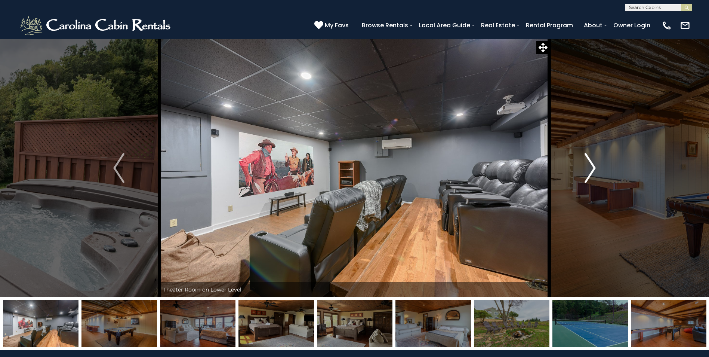
click at [591, 164] on img "Next" at bounding box center [590, 168] width 11 height 30
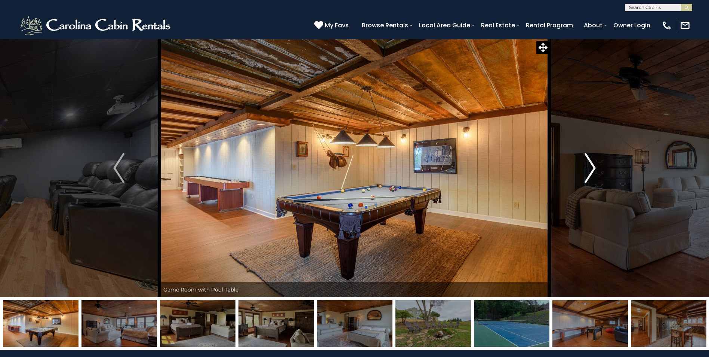
click at [591, 164] on img "Next" at bounding box center [590, 168] width 11 height 30
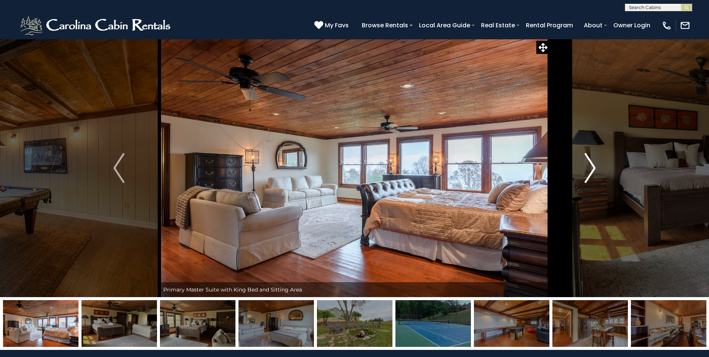
click at [591, 164] on img "Next" at bounding box center [590, 168] width 11 height 30
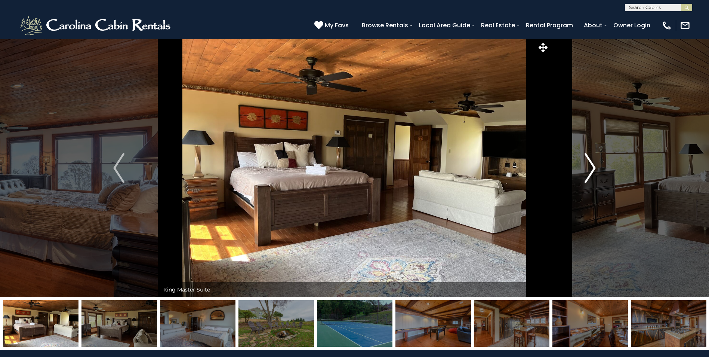
click at [591, 164] on img "Next" at bounding box center [590, 168] width 11 height 30
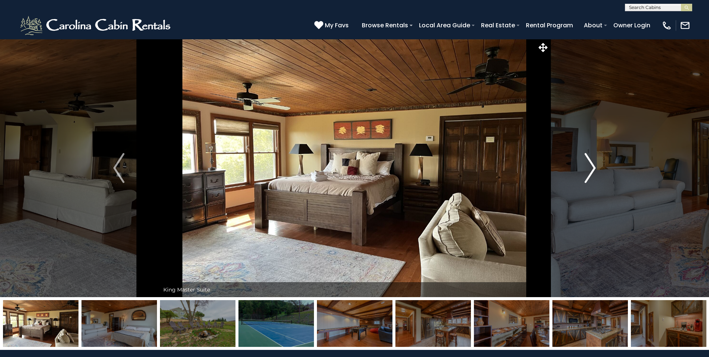
click at [591, 165] on img "Next" at bounding box center [590, 168] width 11 height 30
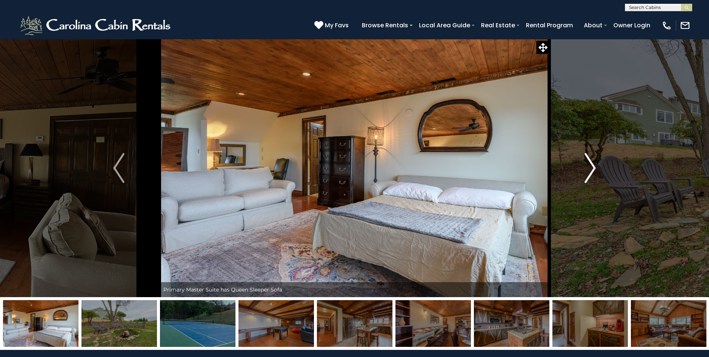
click at [591, 165] on img "Next" at bounding box center [590, 168] width 11 height 30
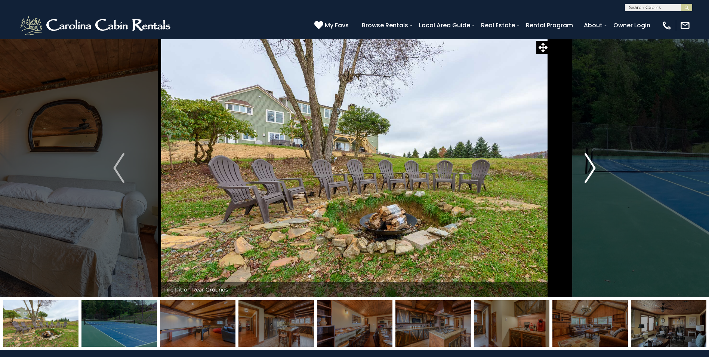
click at [591, 166] on img "Next" at bounding box center [590, 168] width 11 height 30
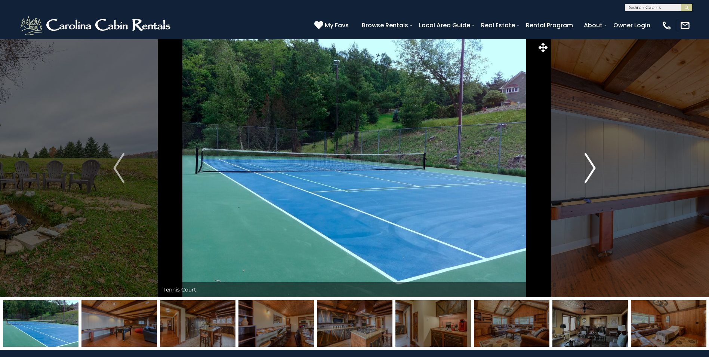
click at [591, 166] on img "Next" at bounding box center [590, 168] width 11 height 30
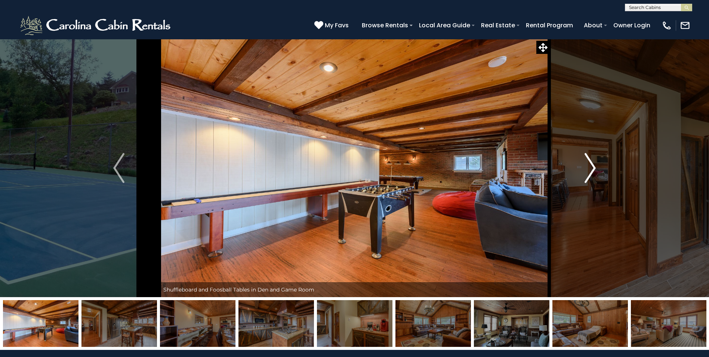
click at [591, 166] on img "Next" at bounding box center [590, 168] width 11 height 30
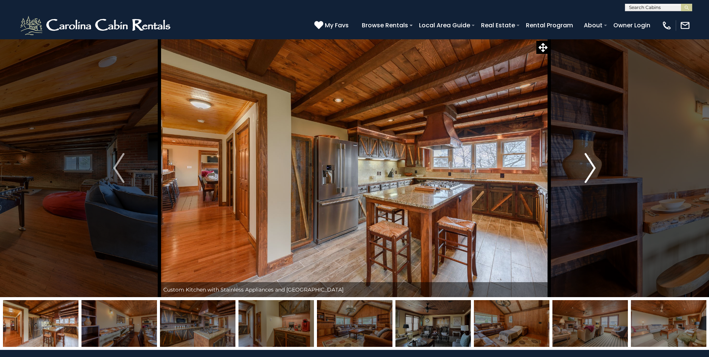
click at [591, 166] on img "Next" at bounding box center [590, 168] width 11 height 30
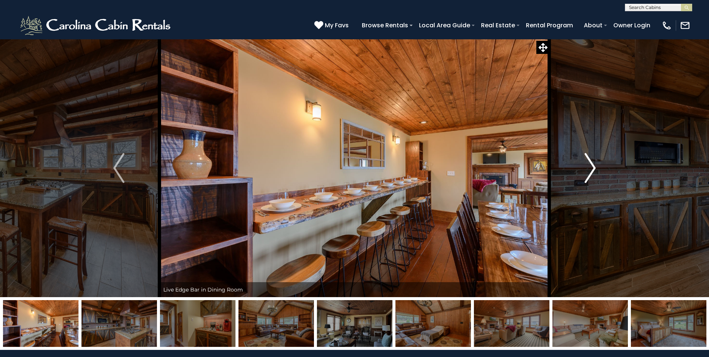
click at [591, 166] on img "Next" at bounding box center [590, 168] width 11 height 30
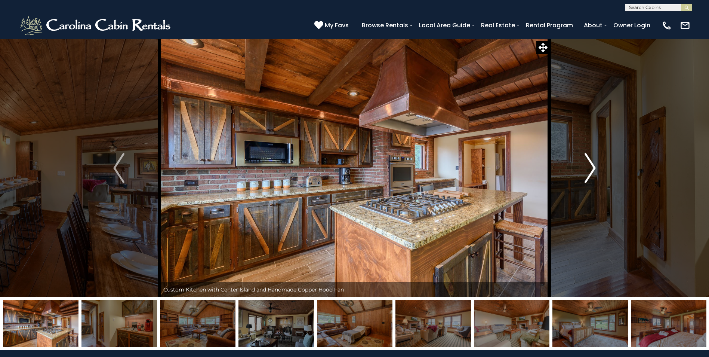
click at [591, 166] on img "Next" at bounding box center [590, 168] width 11 height 30
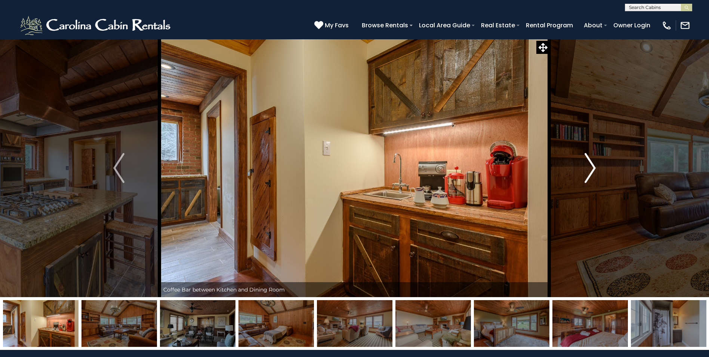
click at [591, 166] on img "Next" at bounding box center [590, 168] width 11 height 30
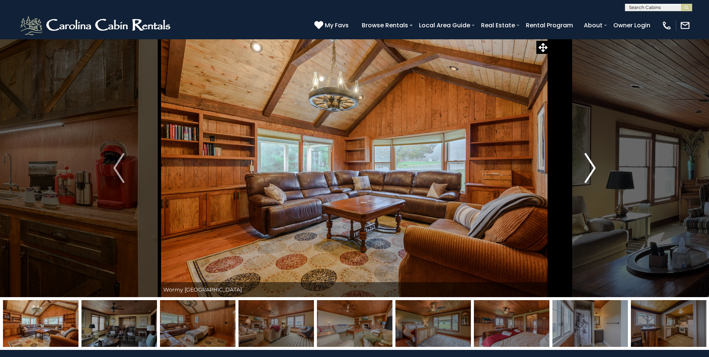
click at [591, 166] on img "Next" at bounding box center [590, 168] width 11 height 30
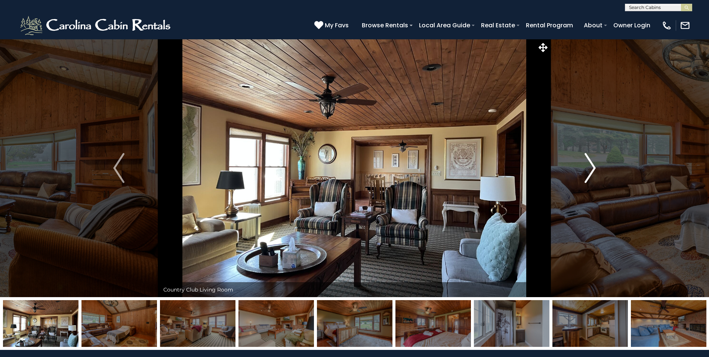
click at [591, 166] on img "Next" at bounding box center [590, 168] width 11 height 30
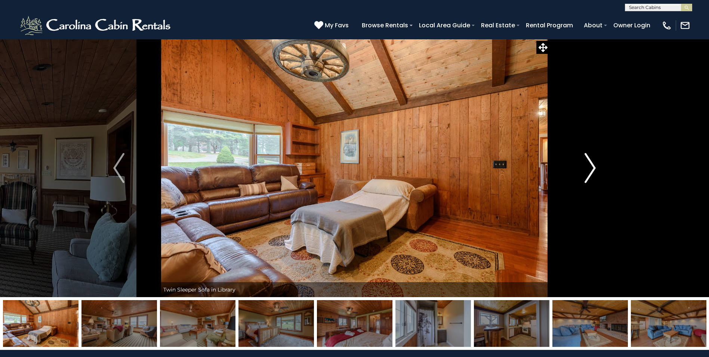
click at [591, 166] on img "Next" at bounding box center [590, 168] width 11 height 30
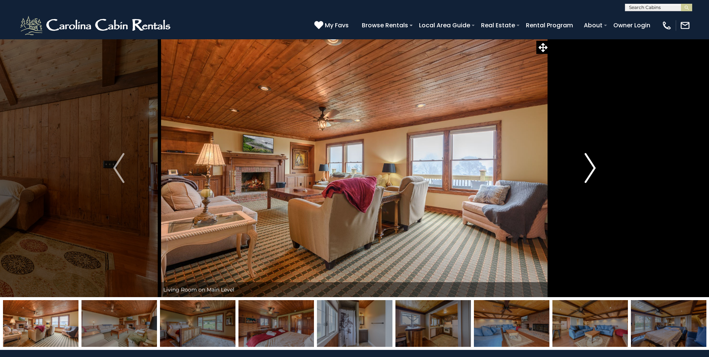
click at [591, 166] on img "Next" at bounding box center [590, 168] width 11 height 30
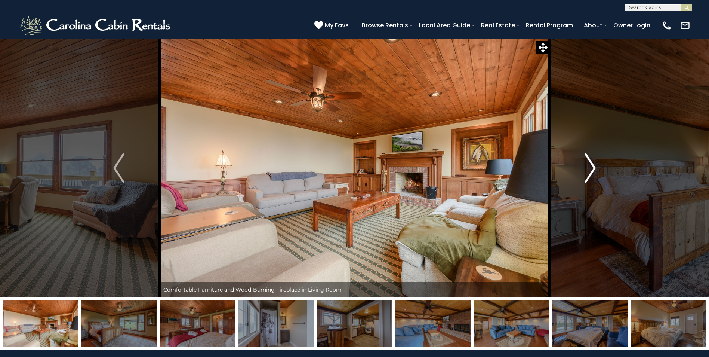
click at [591, 166] on img "Next" at bounding box center [590, 168] width 11 height 30
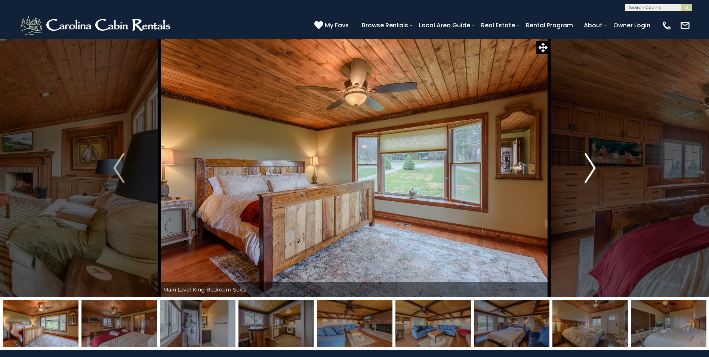
click at [591, 166] on img "Next" at bounding box center [590, 168] width 11 height 30
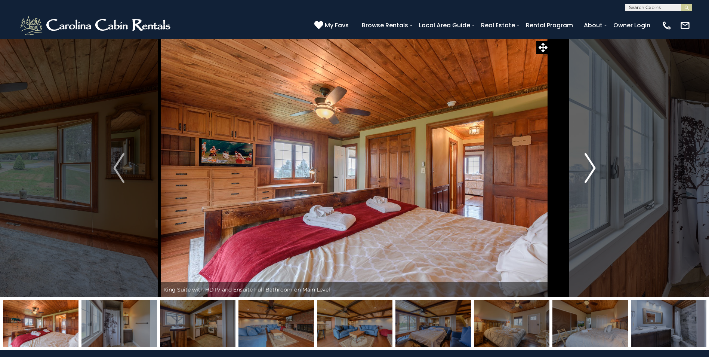
click at [591, 166] on img "Next" at bounding box center [590, 168] width 11 height 30
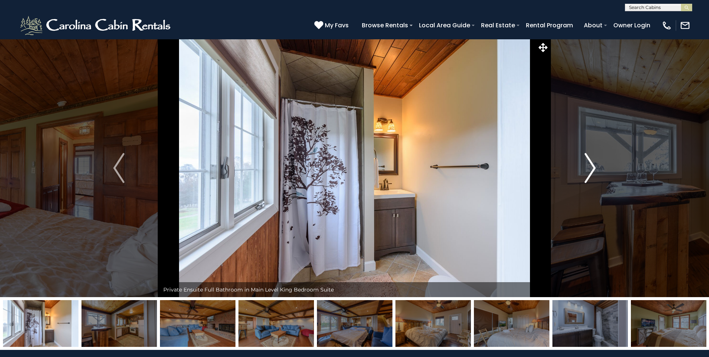
click at [591, 166] on img "Next" at bounding box center [590, 168] width 11 height 30
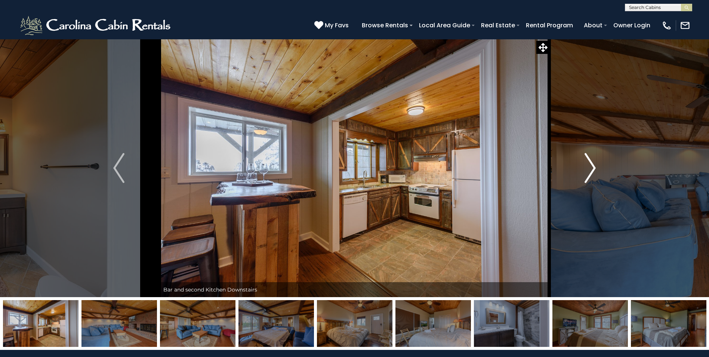
click at [591, 166] on img "Next" at bounding box center [590, 168] width 11 height 30
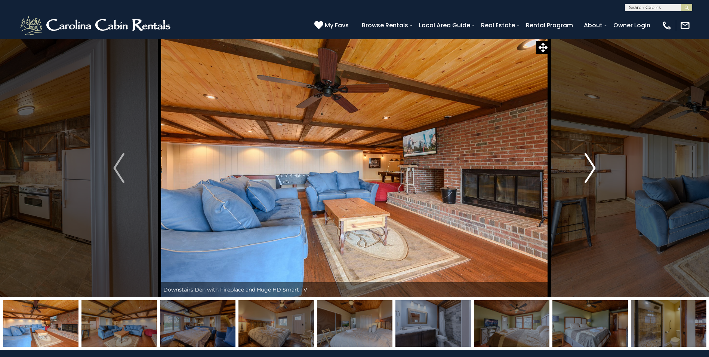
click at [591, 166] on img "Next" at bounding box center [590, 168] width 11 height 30
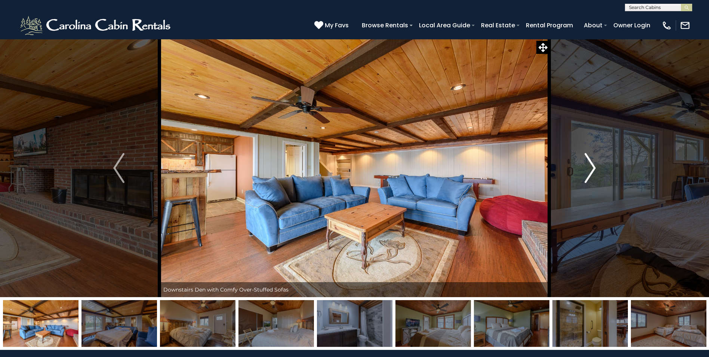
click at [591, 166] on img "Next" at bounding box center [590, 168] width 11 height 30
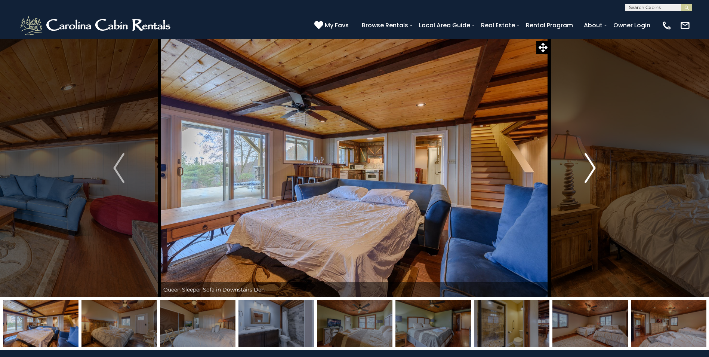
click at [591, 166] on img "Next" at bounding box center [590, 168] width 11 height 30
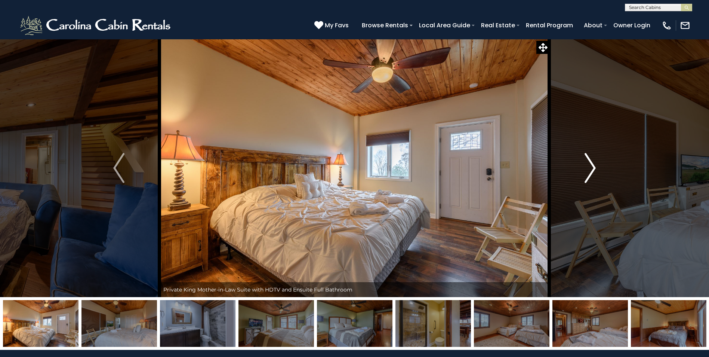
click at [591, 166] on img "Next" at bounding box center [590, 168] width 11 height 30
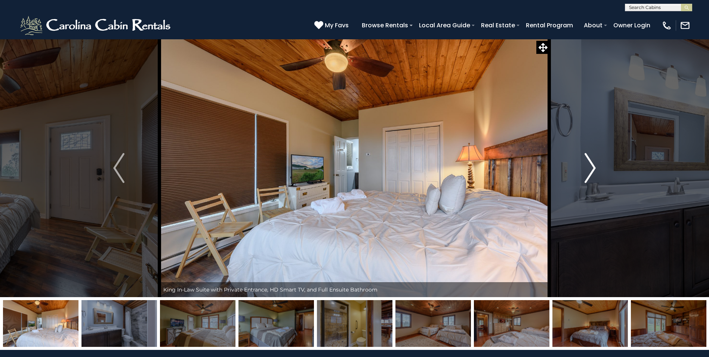
click at [591, 166] on img "Next" at bounding box center [590, 168] width 11 height 30
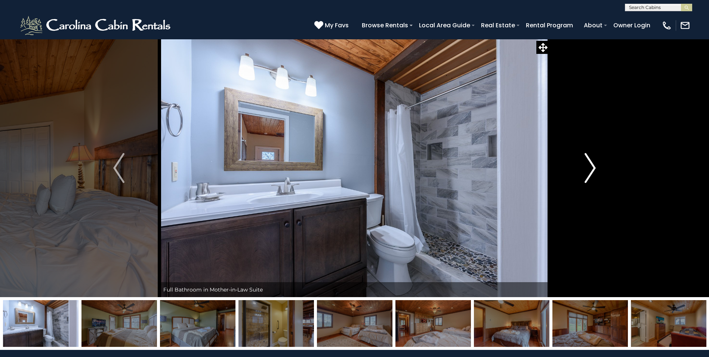
click at [591, 166] on img "Next" at bounding box center [590, 168] width 11 height 30
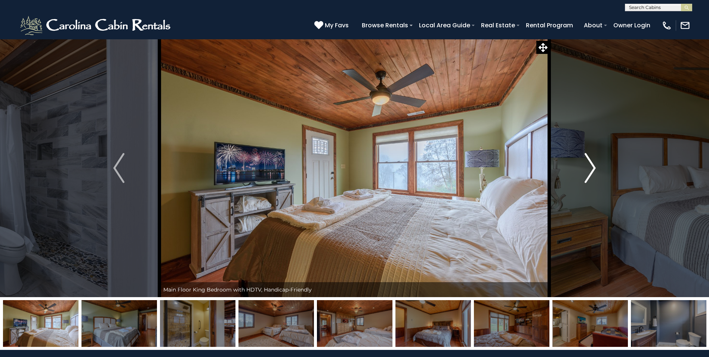
click at [591, 166] on img "Next" at bounding box center [590, 168] width 11 height 30
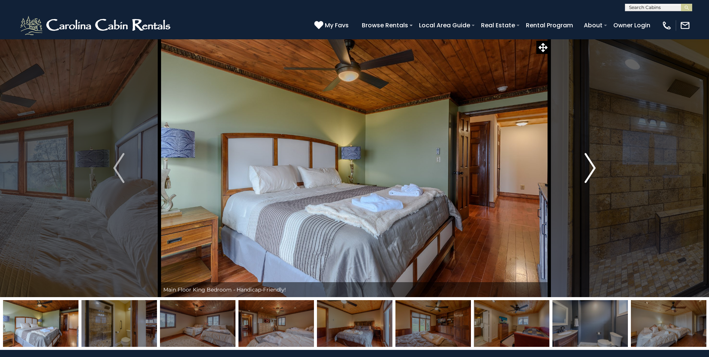
click at [591, 166] on img "Next" at bounding box center [590, 168] width 11 height 30
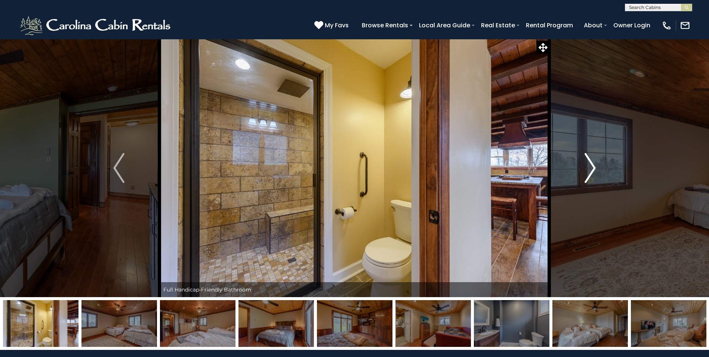
click at [591, 166] on img "Next" at bounding box center [590, 168] width 11 height 30
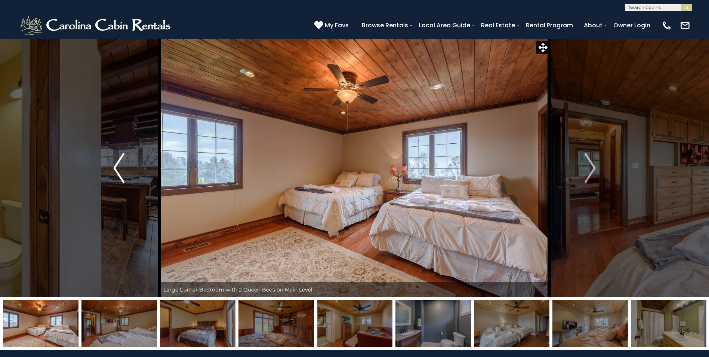
click at [119, 166] on img "Previous" at bounding box center [118, 168] width 11 height 30
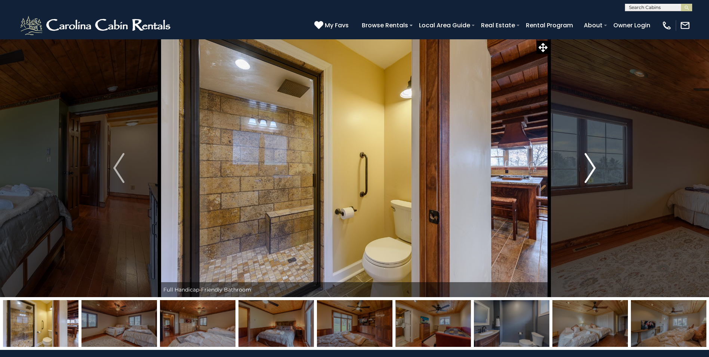
click at [588, 168] on img "Next" at bounding box center [590, 168] width 11 height 30
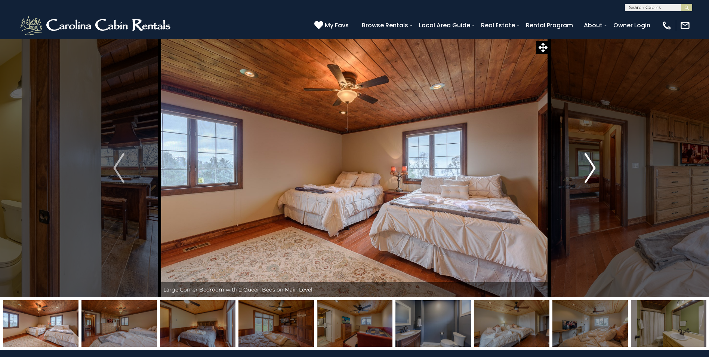
click at [588, 168] on img "Next" at bounding box center [590, 168] width 11 height 30
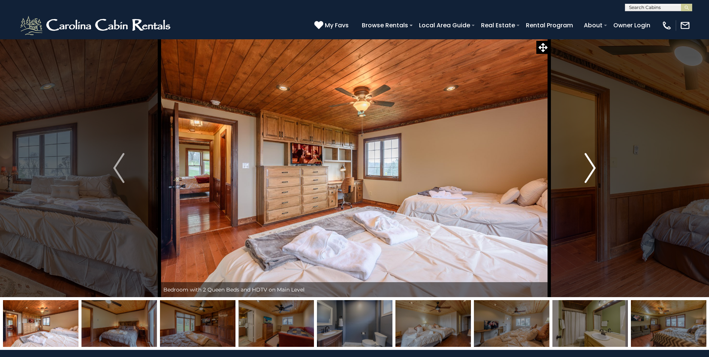
click at [588, 168] on img "Next" at bounding box center [590, 168] width 11 height 30
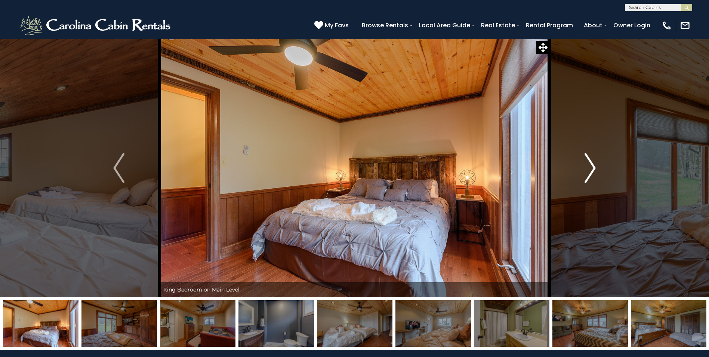
click at [588, 168] on img "Next" at bounding box center [590, 168] width 11 height 30
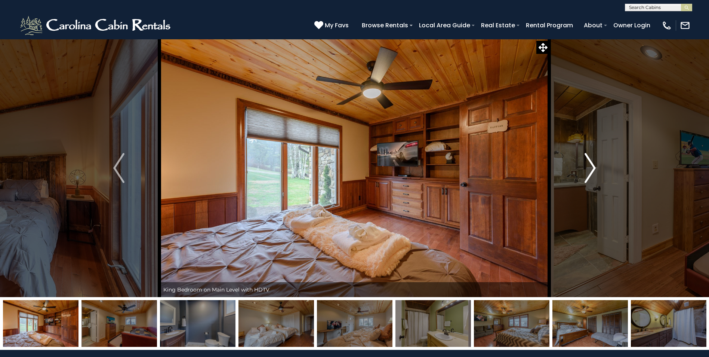
click at [588, 168] on img "Next" at bounding box center [590, 168] width 11 height 30
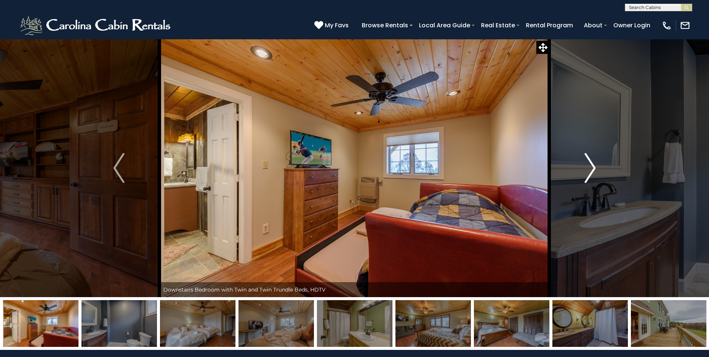
click at [588, 168] on img "Next" at bounding box center [590, 168] width 11 height 30
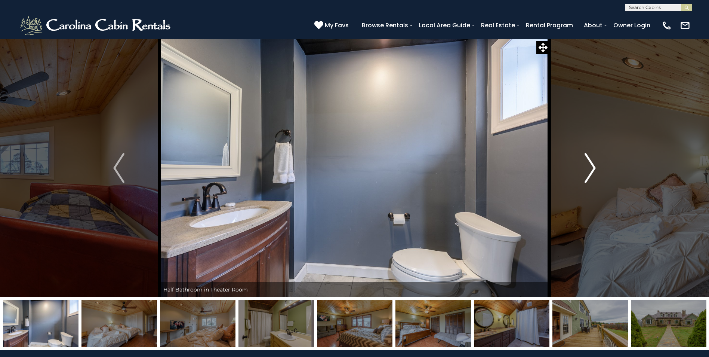
click at [588, 168] on img "Next" at bounding box center [590, 168] width 11 height 30
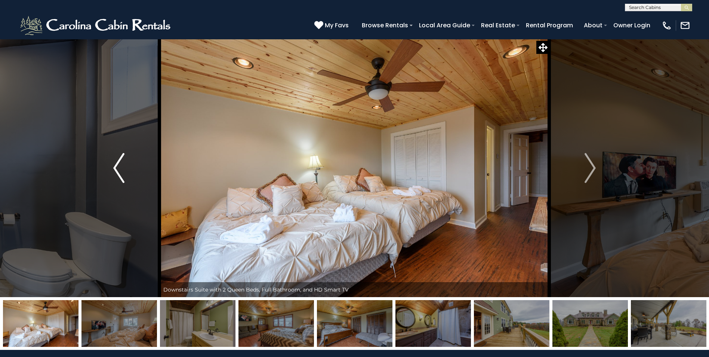
click at [116, 157] on img "Previous" at bounding box center [118, 168] width 11 height 30
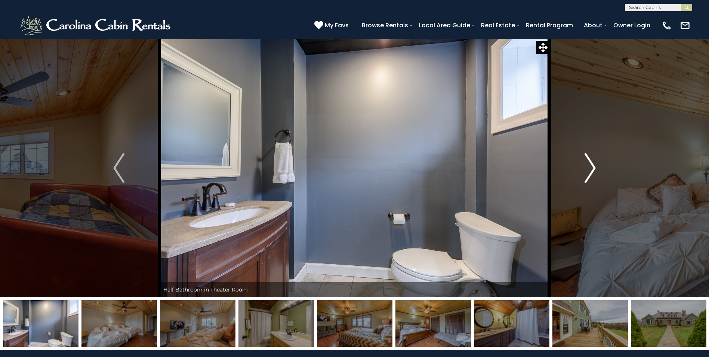
click at [590, 161] on img "Next" at bounding box center [590, 168] width 11 height 30
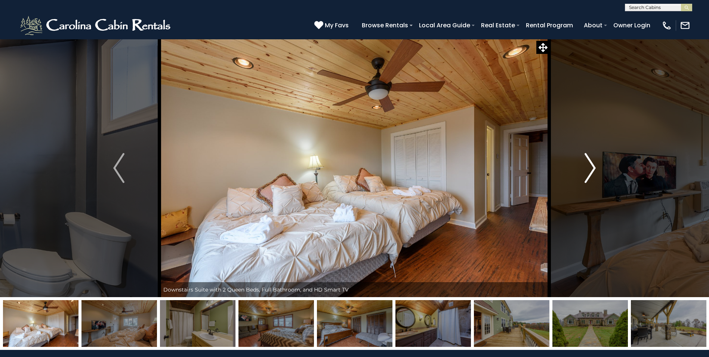
click at [590, 161] on img "Next" at bounding box center [590, 168] width 11 height 30
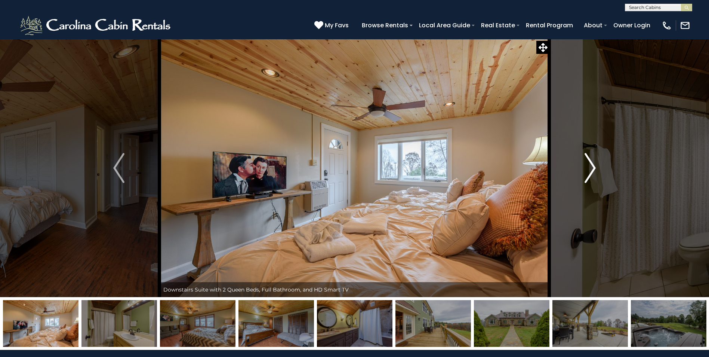
click at [590, 161] on img "Next" at bounding box center [590, 168] width 11 height 30
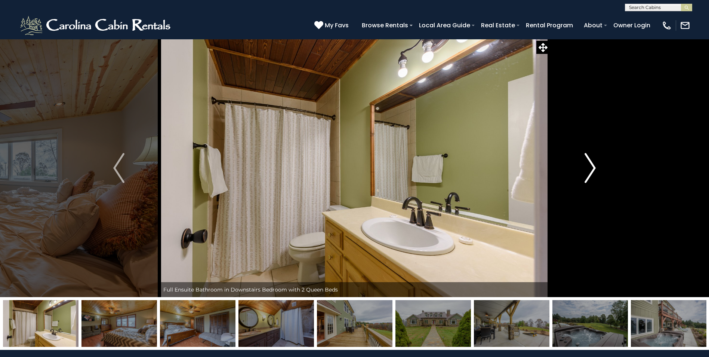
click at [590, 161] on img "Next" at bounding box center [590, 168] width 11 height 30
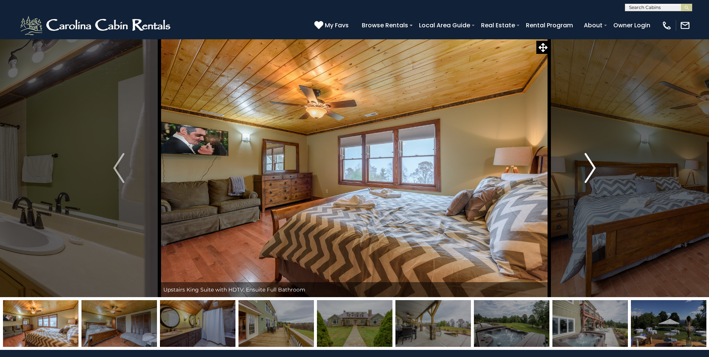
click at [590, 161] on img "Next" at bounding box center [590, 168] width 11 height 30
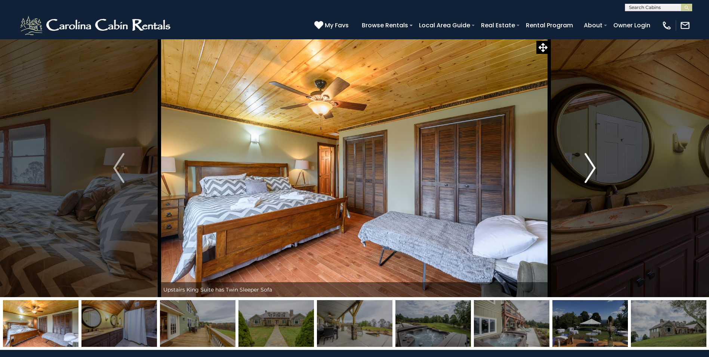
click at [590, 161] on img "Next" at bounding box center [590, 168] width 11 height 30
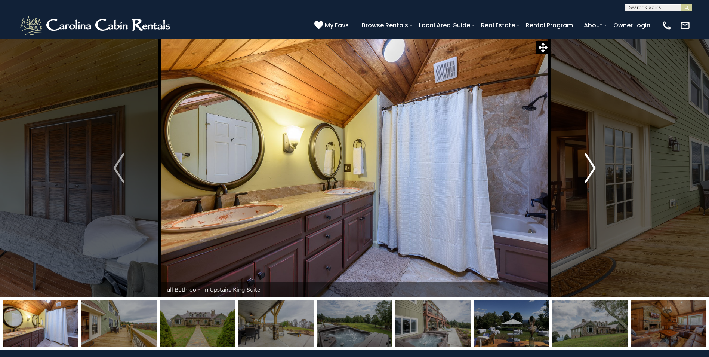
click at [589, 161] on img "Next" at bounding box center [590, 168] width 11 height 30
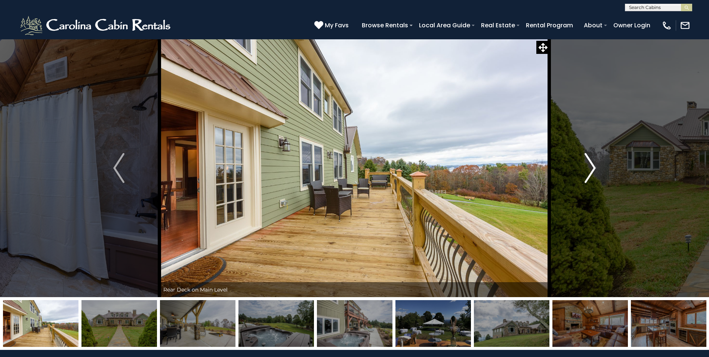
click at [589, 161] on img "Next" at bounding box center [590, 168] width 11 height 30
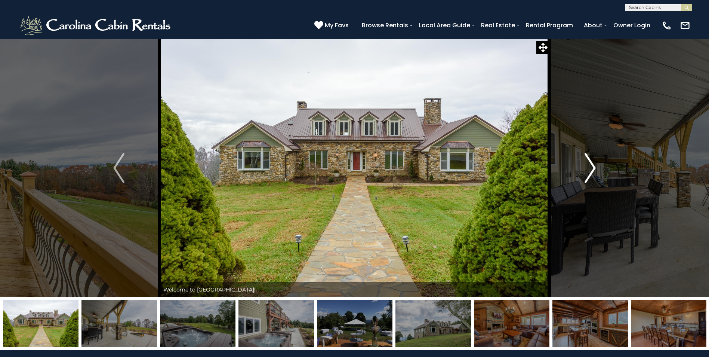
click at [589, 161] on img "Next" at bounding box center [590, 168] width 11 height 30
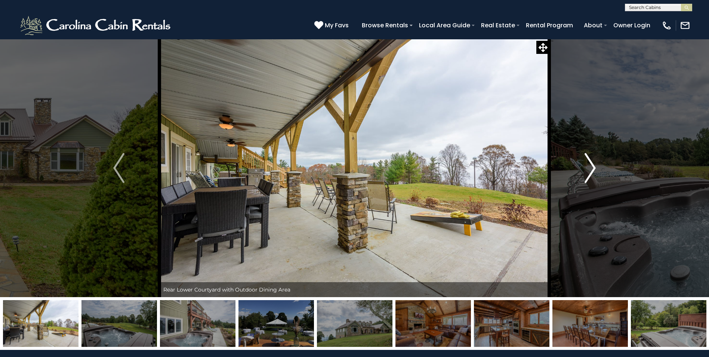
click at [589, 161] on img "Next" at bounding box center [590, 168] width 11 height 30
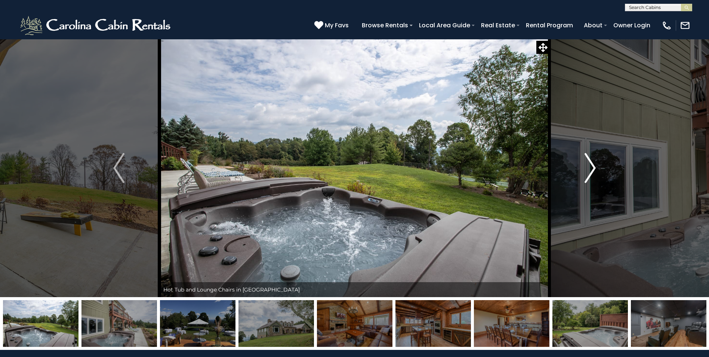
click at [589, 161] on img "Next" at bounding box center [590, 168] width 11 height 30
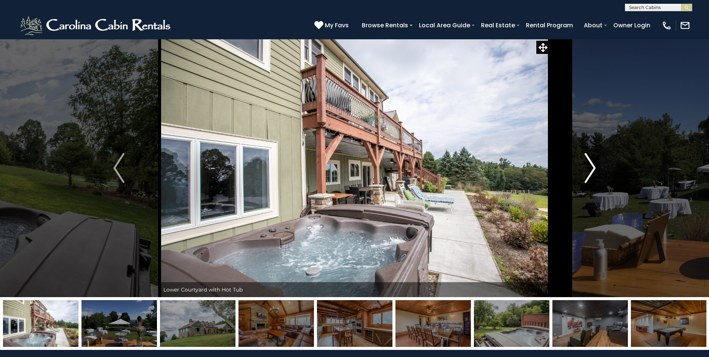
click at [589, 161] on img "Next" at bounding box center [590, 168] width 11 height 30
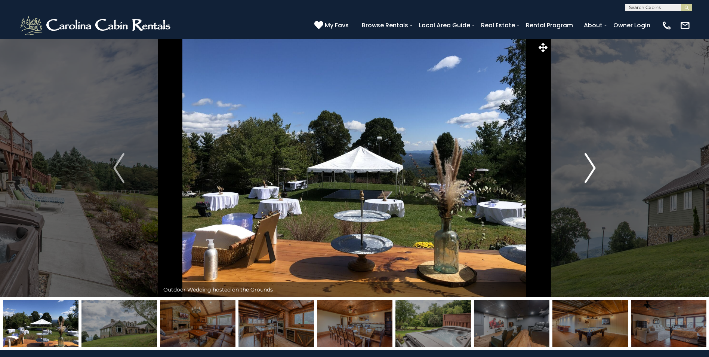
click at [589, 161] on img "Next" at bounding box center [590, 168] width 11 height 30
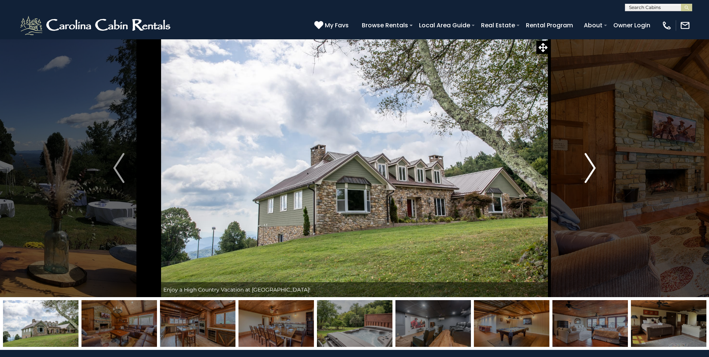
click at [589, 161] on img "Next" at bounding box center [590, 168] width 11 height 30
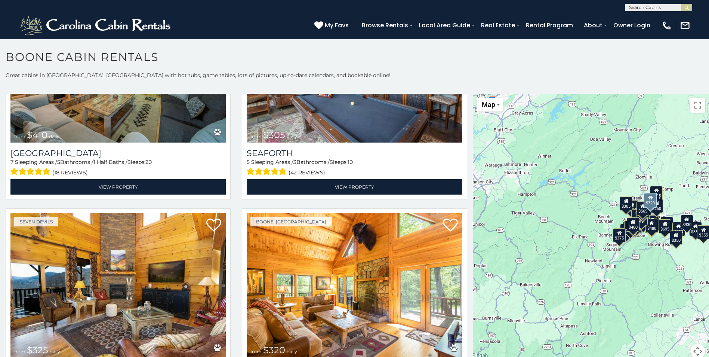
scroll to position [2728, 0]
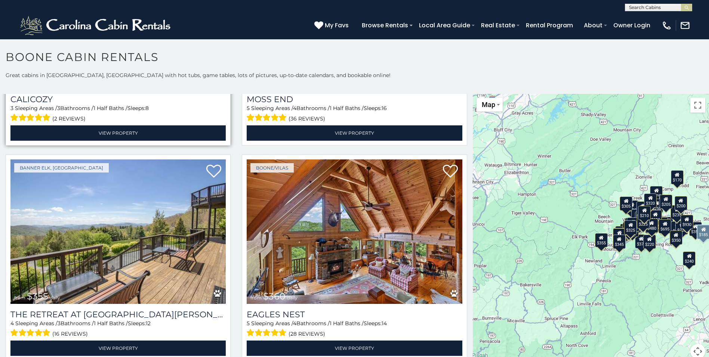
scroll to position [3834, 0]
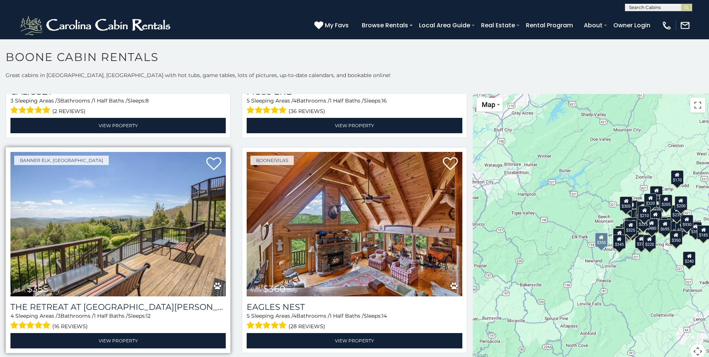
click at [89, 203] on img at bounding box center [117, 224] width 215 height 144
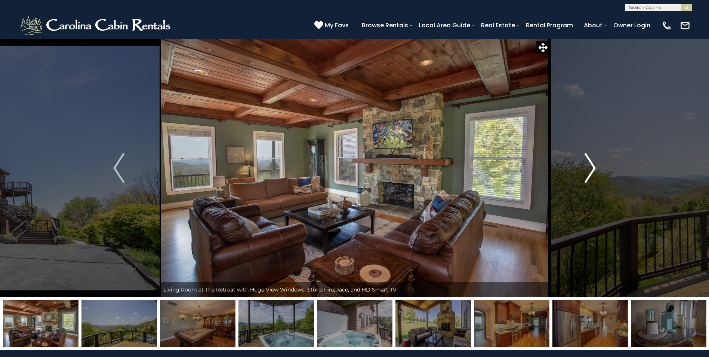
click at [594, 162] on img "Next" at bounding box center [590, 168] width 11 height 30
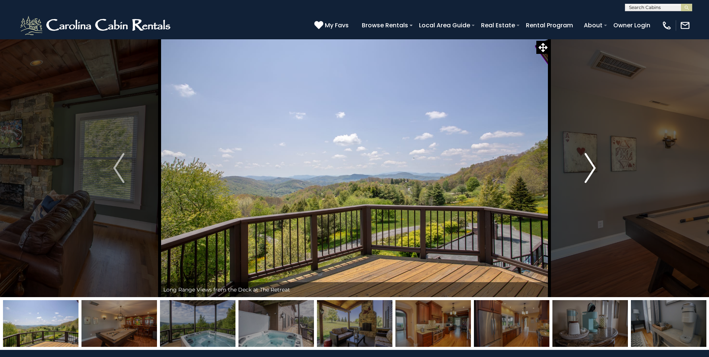
click at [592, 164] on img "Next" at bounding box center [590, 168] width 11 height 30
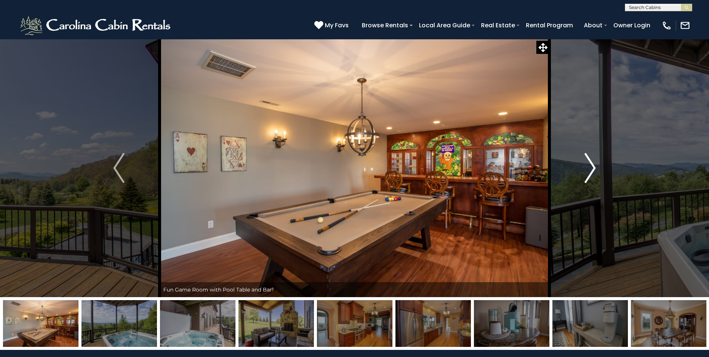
click at [598, 167] on button "Next" at bounding box center [589, 168] width 81 height 258
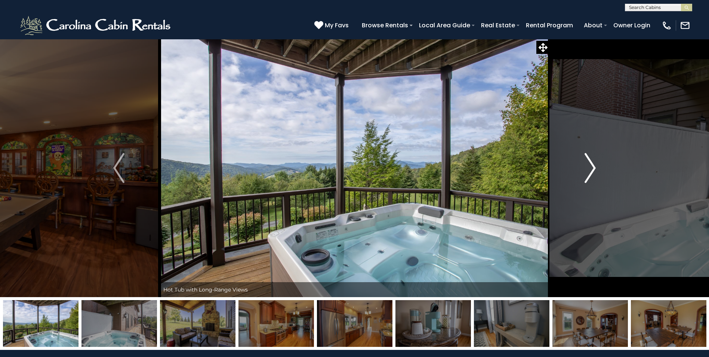
click at [598, 167] on button "Next" at bounding box center [589, 168] width 81 height 258
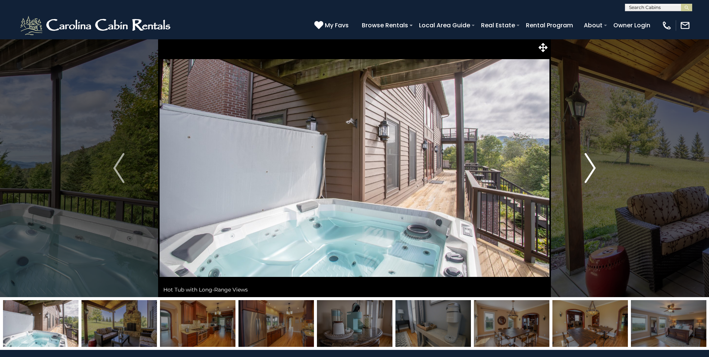
click at [595, 167] on img "Next" at bounding box center [590, 168] width 11 height 30
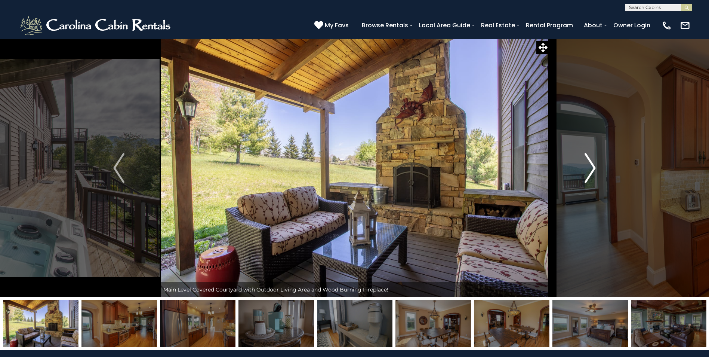
click at [595, 167] on img "Next" at bounding box center [590, 168] width 11 height 30
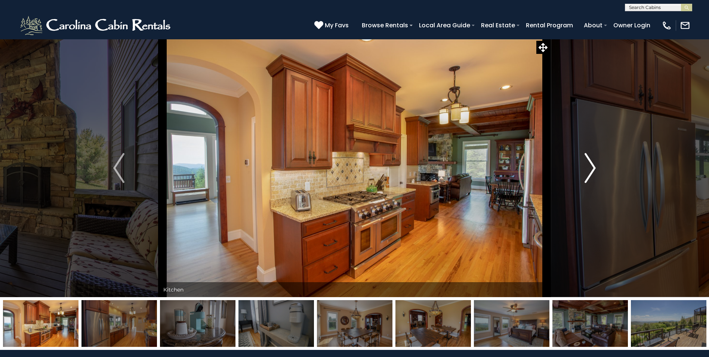
click at [595, 167] on img "Next" at bounding box center [590, 168] width 11 height 30
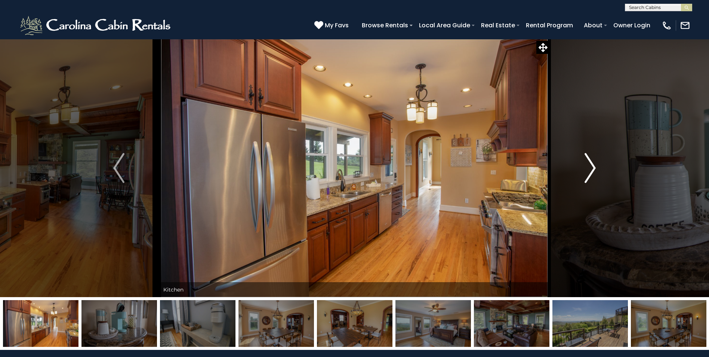
click at [595, 167] on img "Next" at bounding box center [590, 168] width 11 height 30
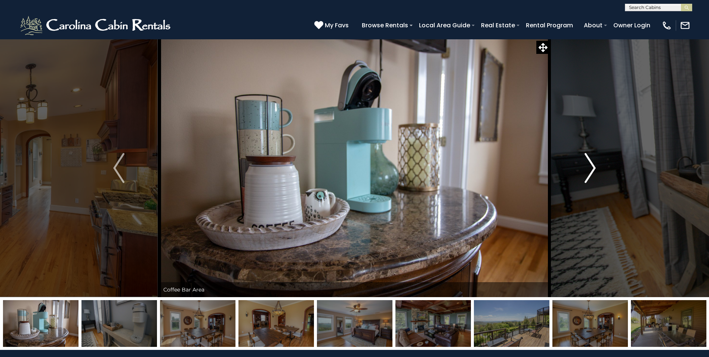
click at [595, 167] on img "Next" at bounding box center [590, 168] width 11 height 30
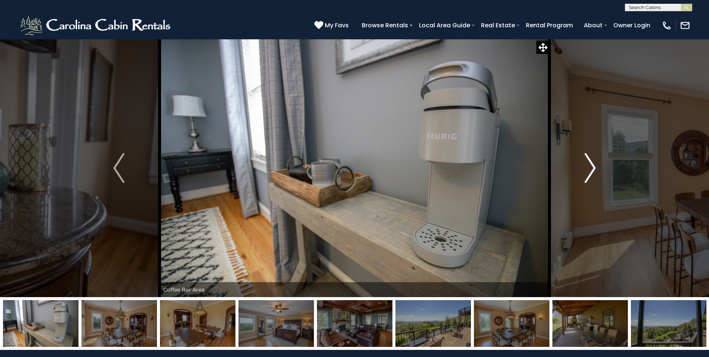
click at [595, 167] on img "Next" at bounding box center [590, 168] width 11 height 30
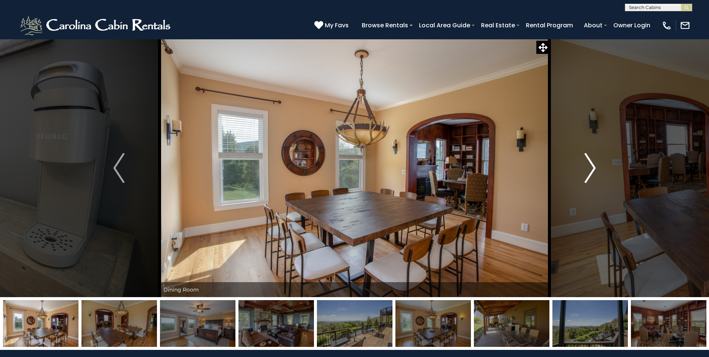
click at [595, 167] on img "Next" at bounding box center [590, 168] width 11 height 30
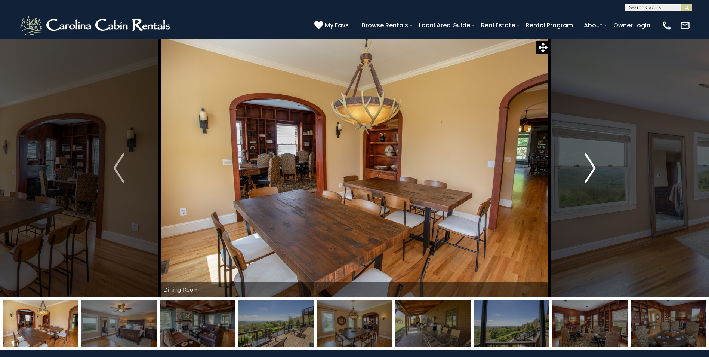
click at [595, 167] on img "Next" at bounding box center [590, 168] width 11 height 30
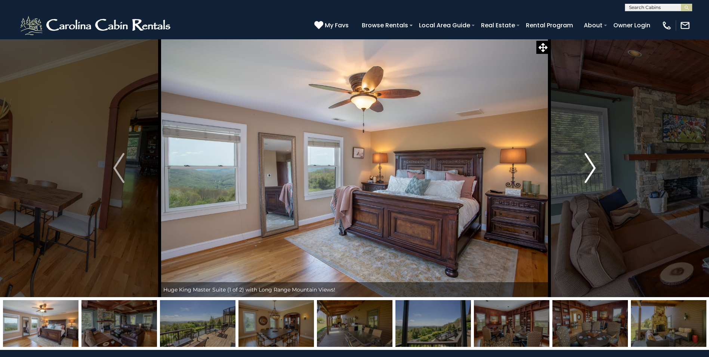
click at [595, 167] on img "Next" at bounding box center [590, 168] width 11 height 30
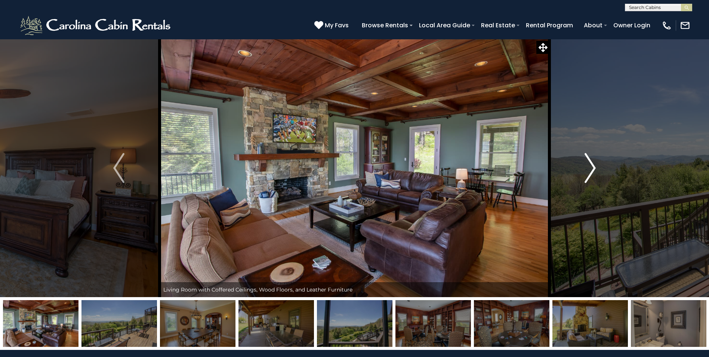
click at [595, 167] on img "Next" at bounding box center [590, 168] width 11 height 30
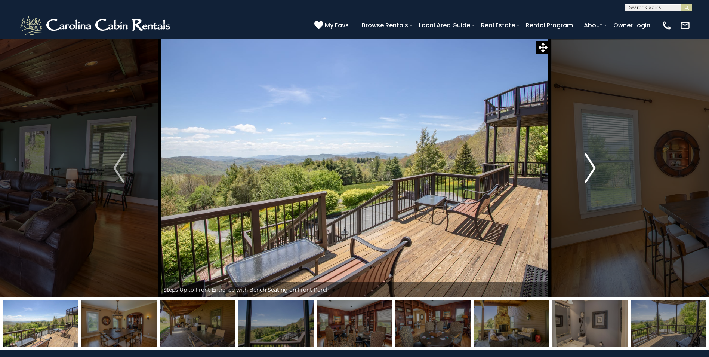
click at [595, 167] on img "Next" at bounding box center [590, 168] width 11 height 30
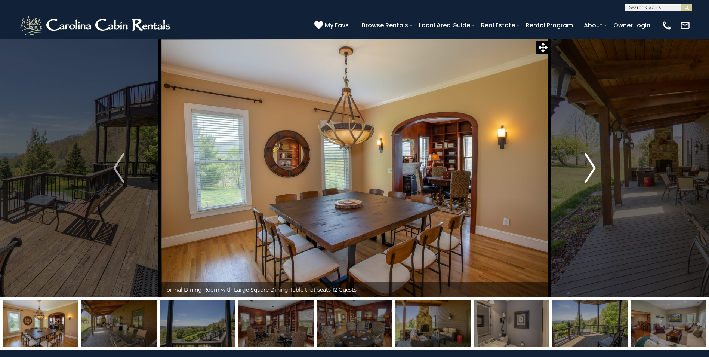
click at [595, 167] on img "Next" at bounding box center [590, 168] width 11 height 30
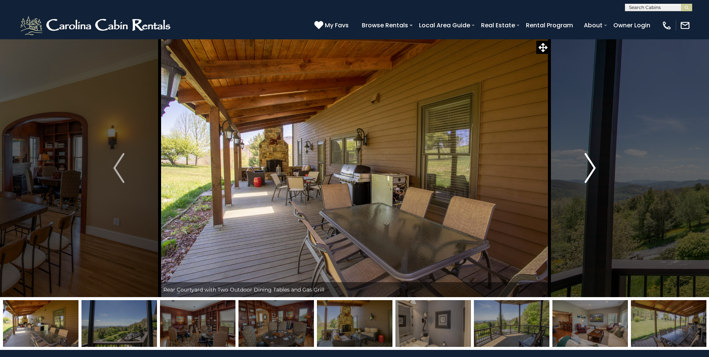
click at [589, 164] on img "Next" at bounding box center [590, 168] width 11 height 30
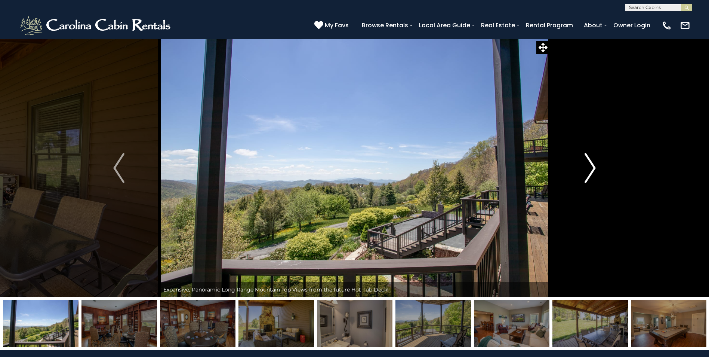
click at [589, 164] on img "Next" at bounding box center [590, 168] width 11 height 30
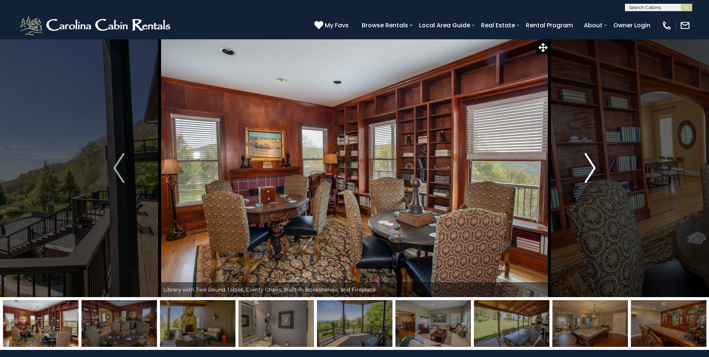
click at [589, 164] on img "Next" at bounding box center [590, 168] width 11 height 30
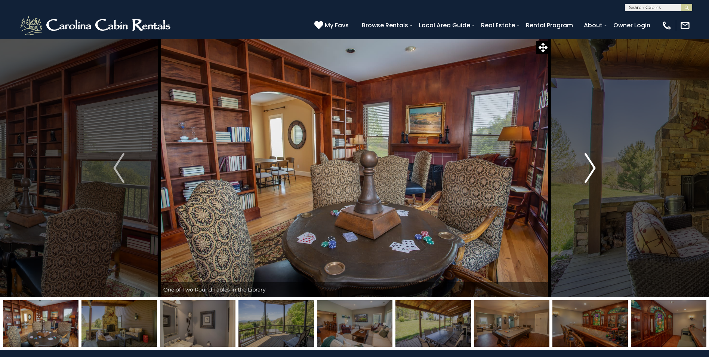
click at [589, 164] on img "Next" at bounding box center [590, 168] width 11 height 30
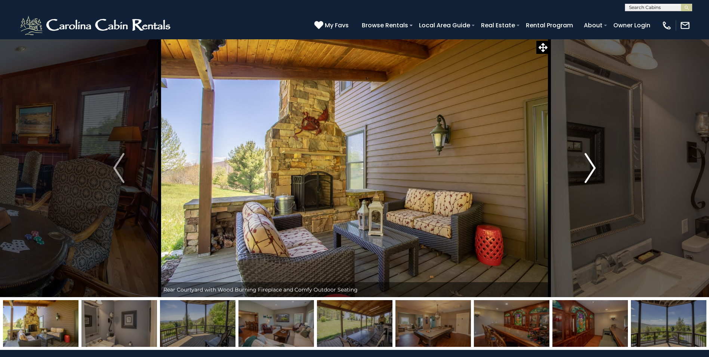
click at [589, 164] on img "Next" at bounding box center [590, 168] width 11 height 30
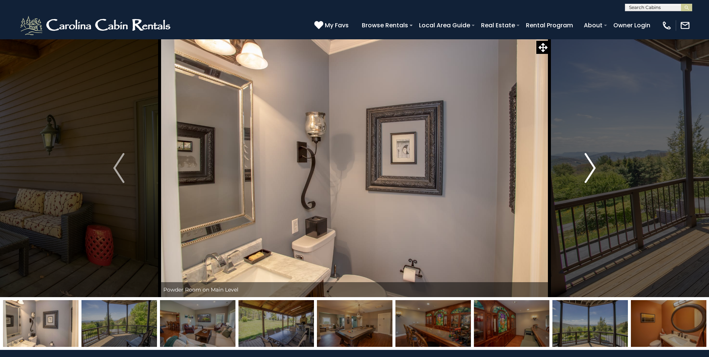
click at [589, 164] on img "Next" at bounding box center [590, 168] width 11 height 30
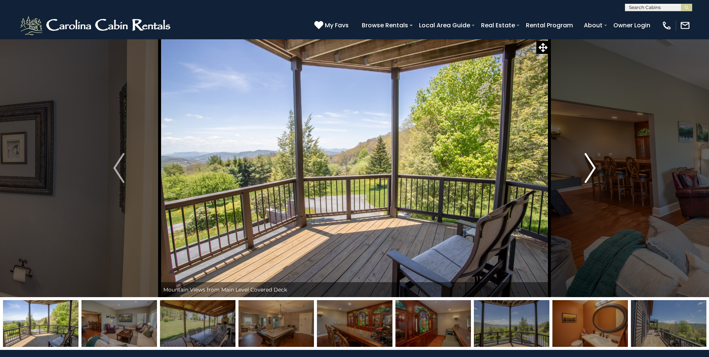
click at [589, 164] on img "Next" at bounding box center [590, 168] width 11 height 30
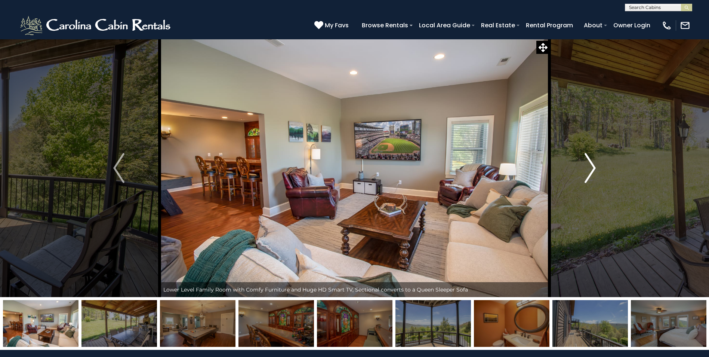
click at [589, 164] on img "Next" at bounding box center [590, 168] width 11 height 30
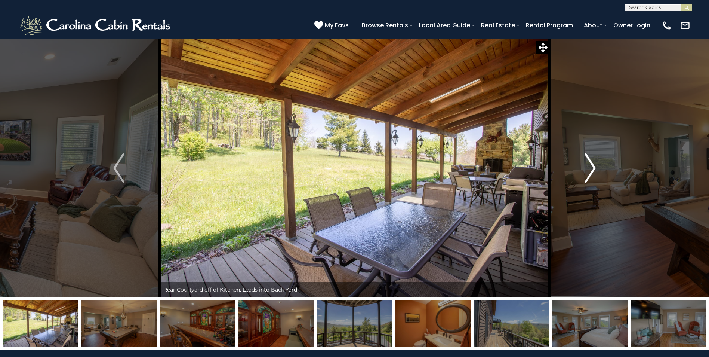
click at [589, 164] on img "Next" at bounding box center [590, 168] width 11 height 30
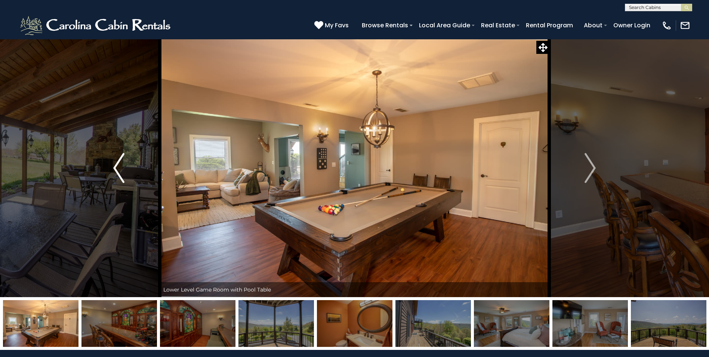
click at [118, 174] on img "Previous" at bounding box center [118, 168] width 11 height 30
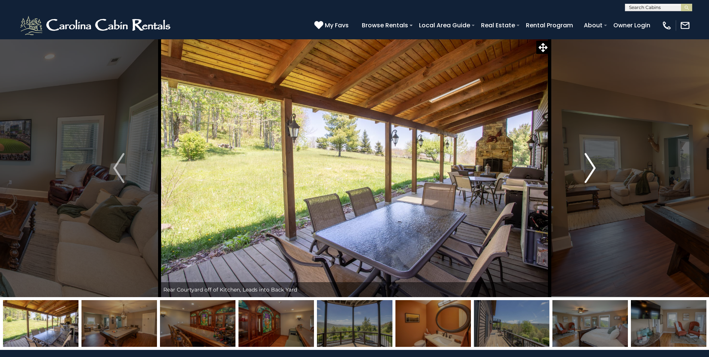
click at [595, 167] on img "Next" at bounding box center [590, 168] width 11 height 30
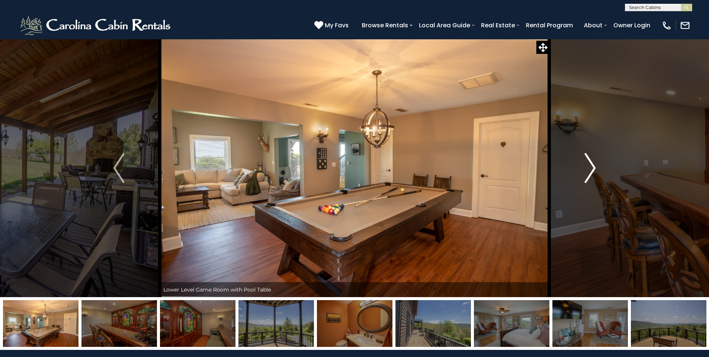
click at [595, 167] on img "Next" at bounding box center [590, 168] width 11 height 30
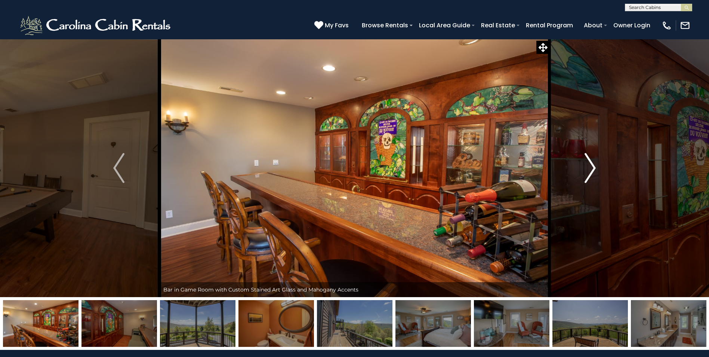
click at [595, 167] on img "Next" at bounding box center [590, 168] width 11 height 30
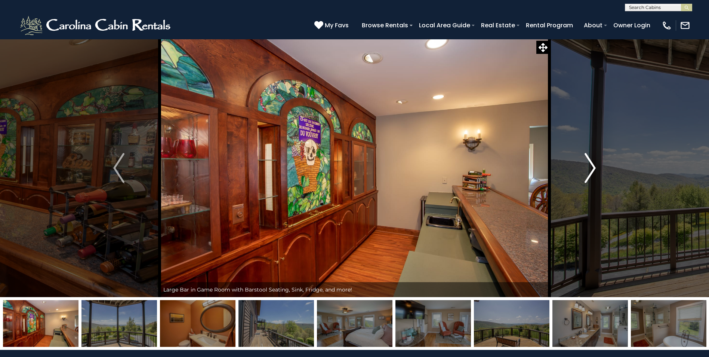
click at [595, 167] on img "Next" at bounding box center [590, 168] width 11 height 30
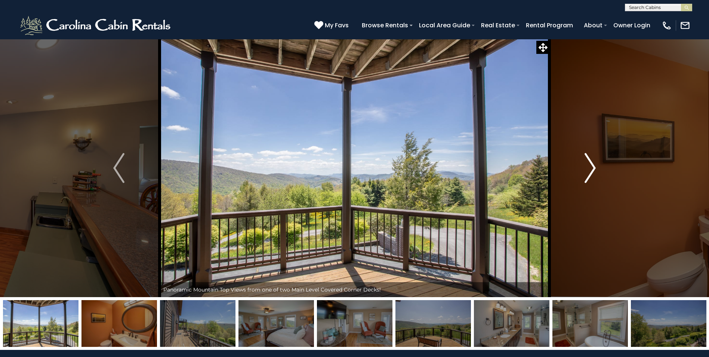
click at [595, 167] on img "Next" at bounding box center [590, 168] width 11 height 30
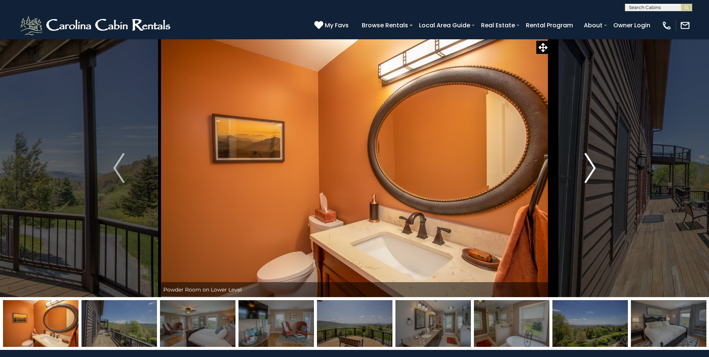
click at [595, 167] on img "Next" at bounding box center [590, 168] width 11 height 30
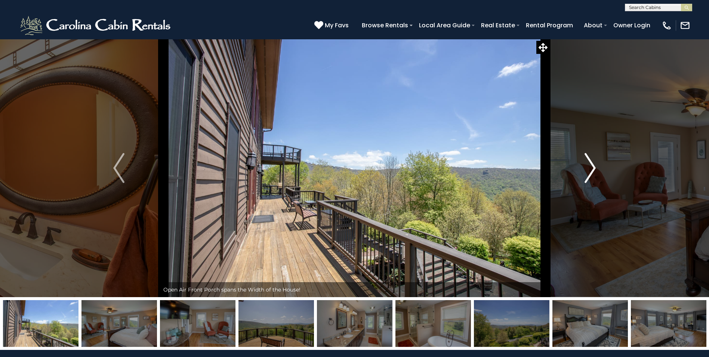
click at [595, 167] on img "Next" at bounding box center [590, 168] width 11 height 30
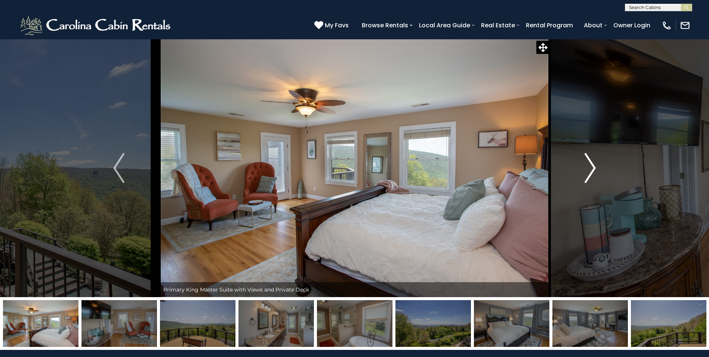
click at [595, 167] on img "Next" at bounding box center [590, 168] width 11 height 30
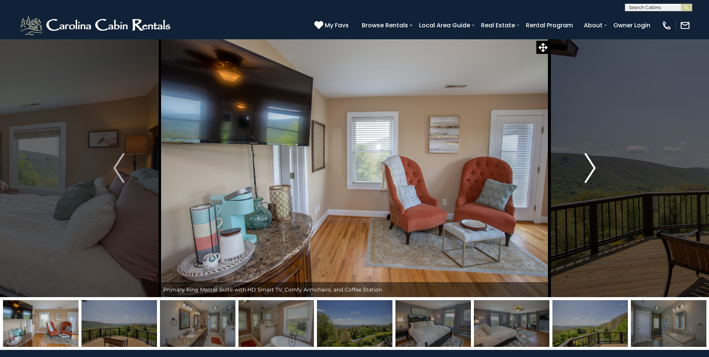
click at [596, 167] on img "Next" at bounding box center [590, 168] width 11 height 30
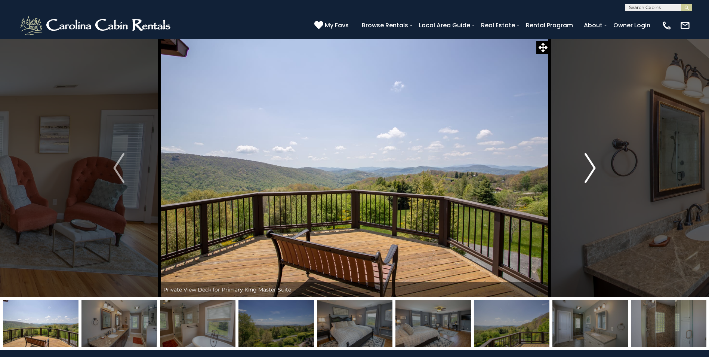
click at [596, 167] on img "Next" at bounding box center [590, 168] width 11 height 30
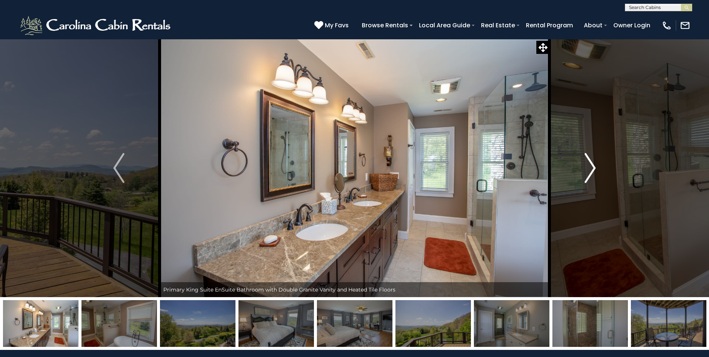
click at [596, 167] on img "Next" at bounding box center [590, 168] width 11 height 30
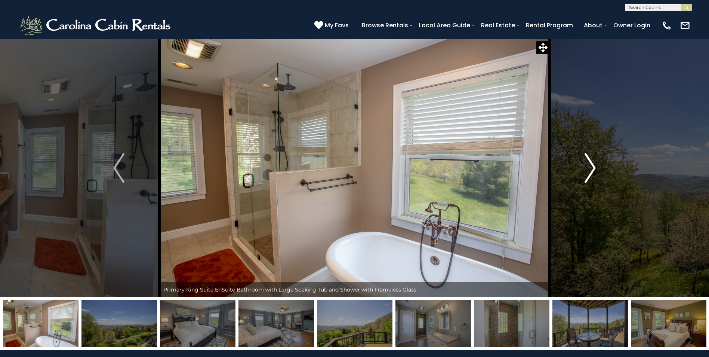
click at [596, 167] on img "Next" at bounding box center [590, 168] width 11 height 30
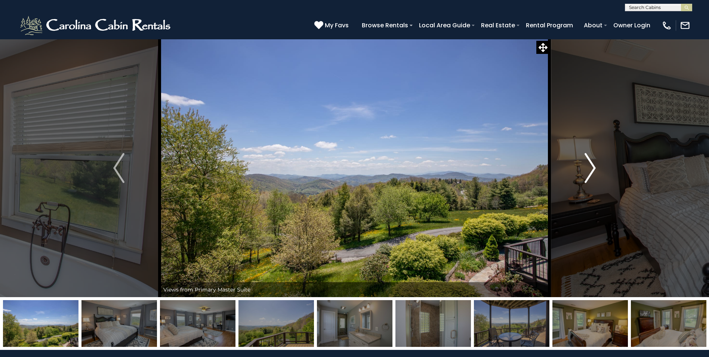
click at [596, 167] on img "Next" at bounding box center [590, 168] width 11 height 30
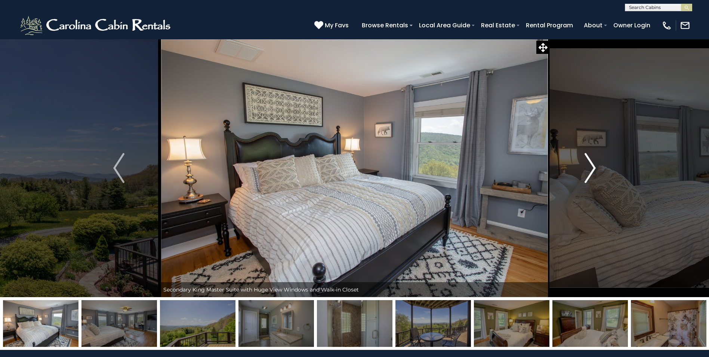
click at [596, 167] on img "Next" at bounding box center [590, 168] width 11 height 30
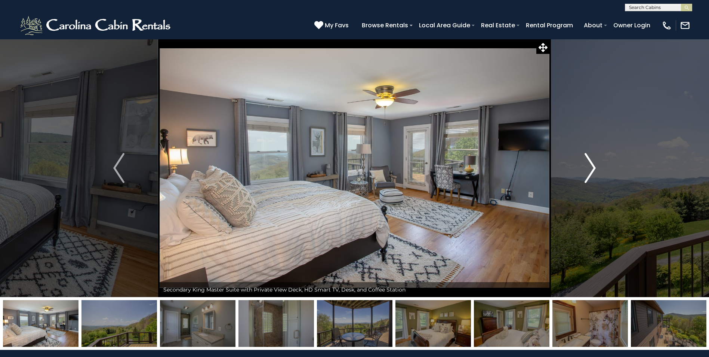
click at [596, 170] on button "Next" at bounding box center [589, 168] width 81 height 258
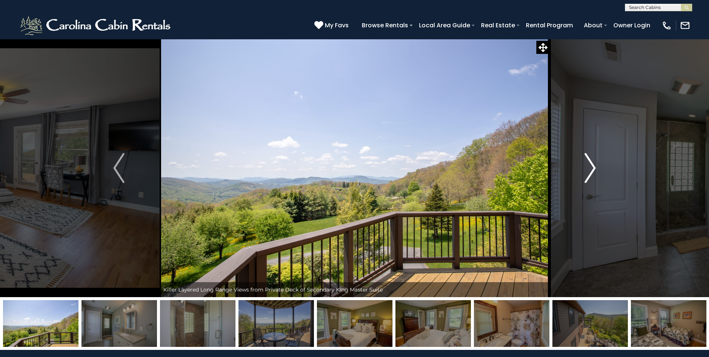
click at [596, 170] on button "Next" at bounding box center [589, 168] width 81 height 258
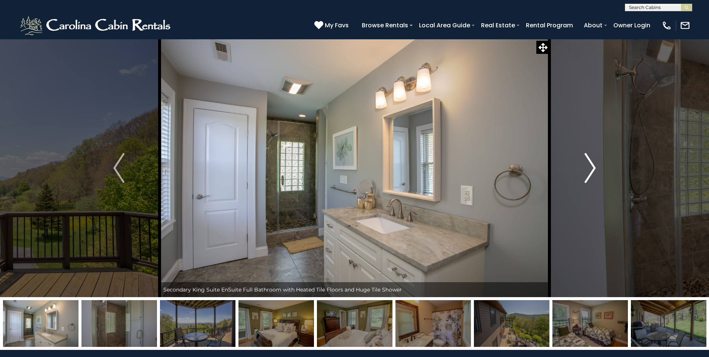
click at [590, 166] on img "Next" at bounding box center [590, 168] width 11 height 30
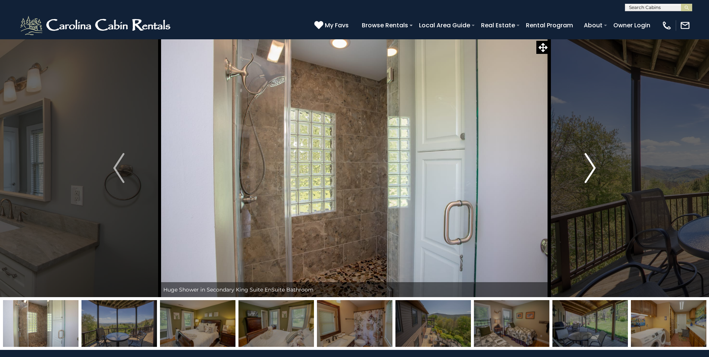
click at [590, 166] on img "Next" at bounding box center [590, 168] width 11 height 30
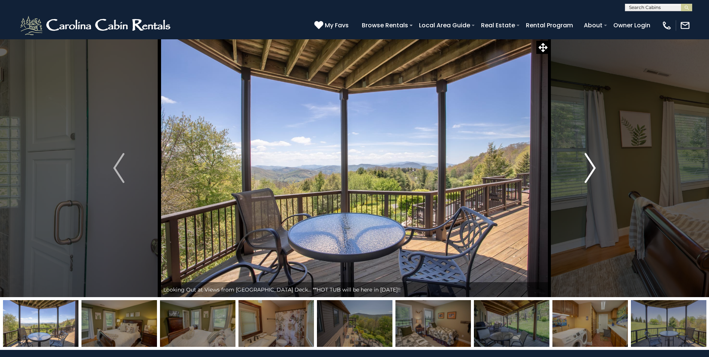
click at [590, 166] on img "Next" at bounding box center [590, 168] width 11 height 30
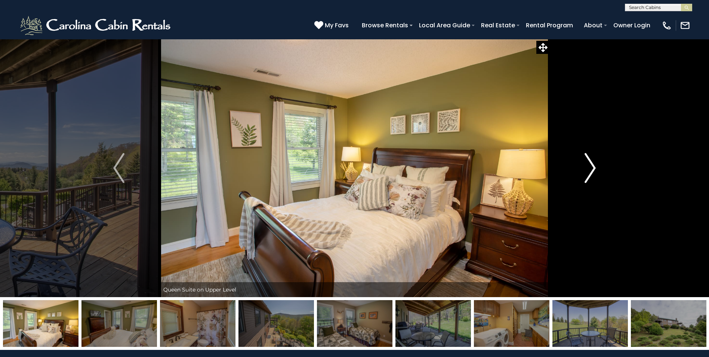
click at [590, 166] on img "Next" at bounding box center [590, 168] width 11 height 30
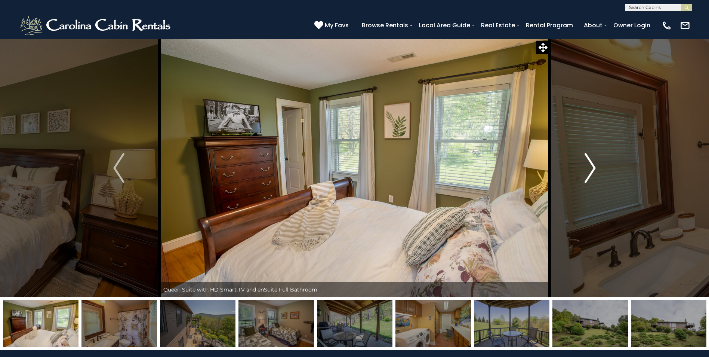
click at [591, 166] on img "Next" at bounding box center [590, 168] width 11 height 30
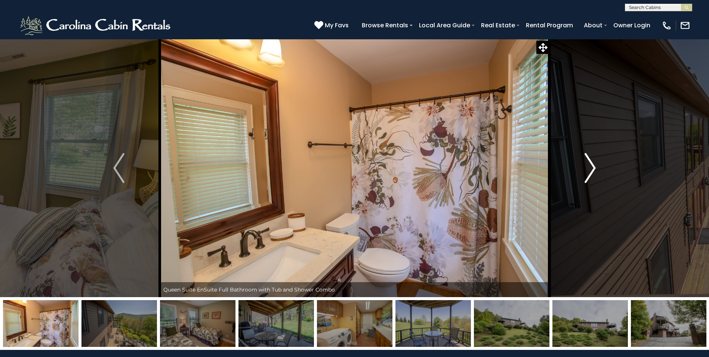
click at [591, 166] on img "Next" at bounding box center [590, 168] width 11 height 30
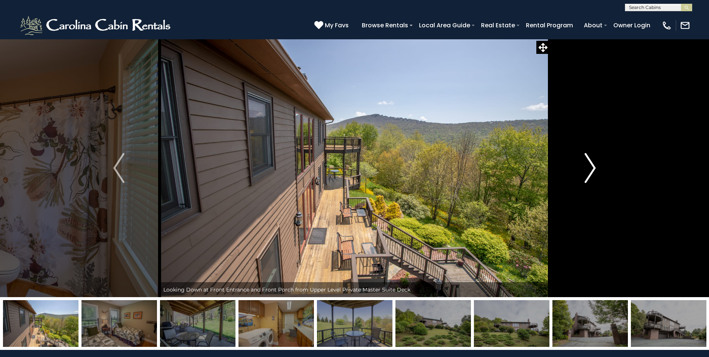
click at [591, 166] on img "Next" at bounding box center [590, 168] width 11 height 30
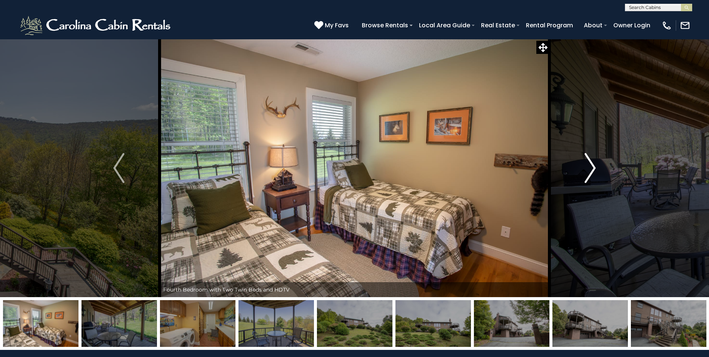
click at [591, 166] on img "Next" at bounding box center [590, 168] width 11 height 30
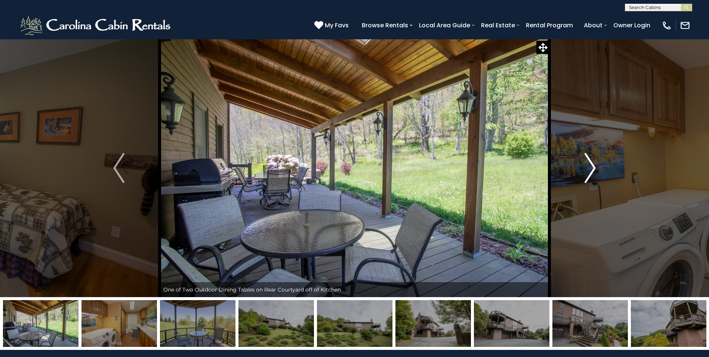
click at [591, 166] on img "Next" at bounding box center [590, 168] width 11 height 30
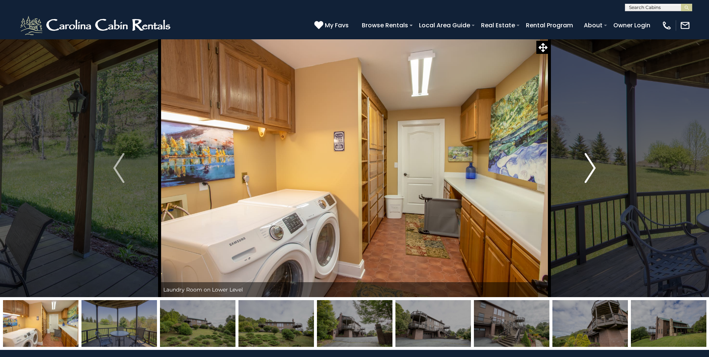
click at [591, 166] on img "Next" at bounding box center [590, 168] width 11 height 30
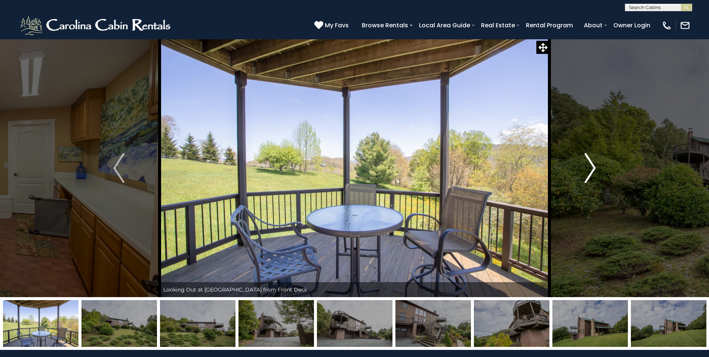
click at [591, 167] on img "Next" at bounding box center [590, 168] width 11 height 30
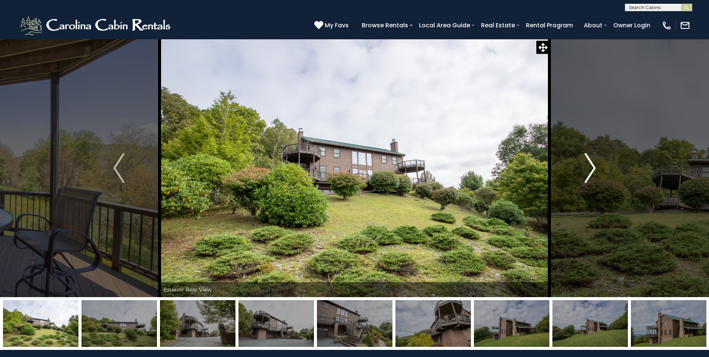
click at [592, 168] on img "Next" at bounding box center [590, 168] width 11 height 30
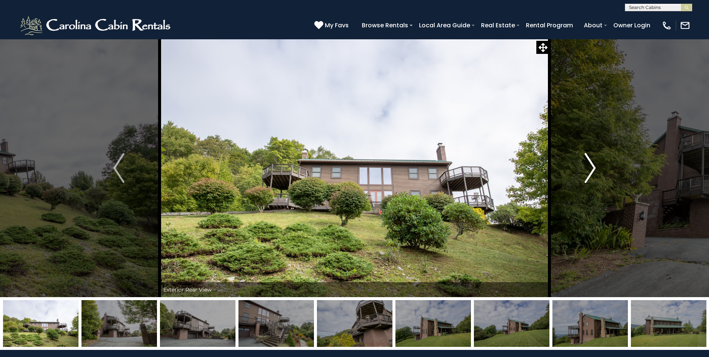
click at [592, 168] on img "Next" at bounding box center [590, 168] width 11 height 30
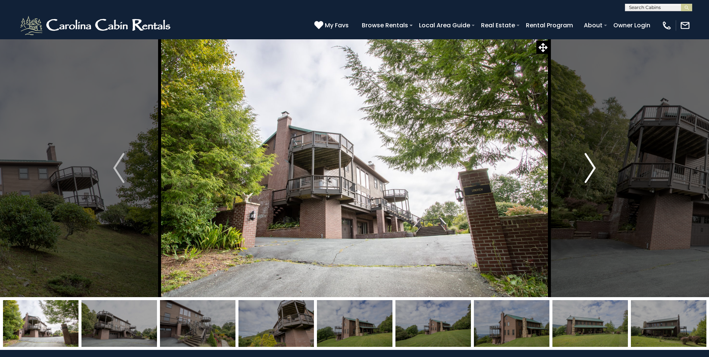
click at [592, 168] on img "Next" at bounding box center [590, 168] width 11 height 30
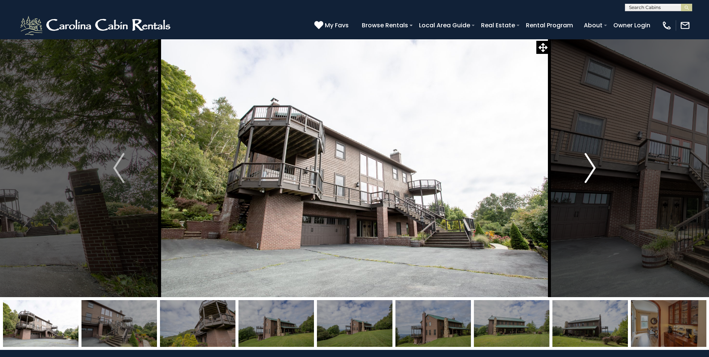
click at [592, 168] on img "Next" at bounding box center [590, 168] width 11 height 30
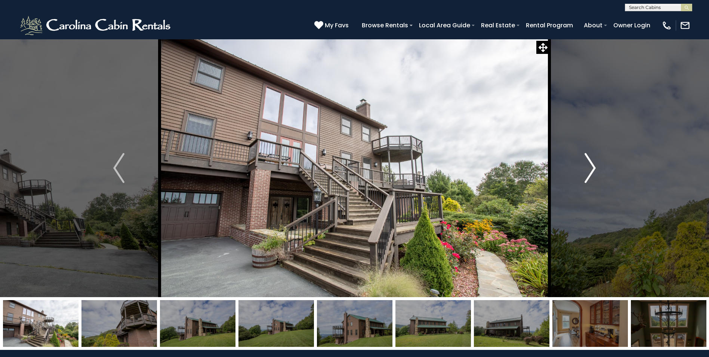
click at [594, 170] on img "Next" at bounding box center [590, 168] width 11 height 30
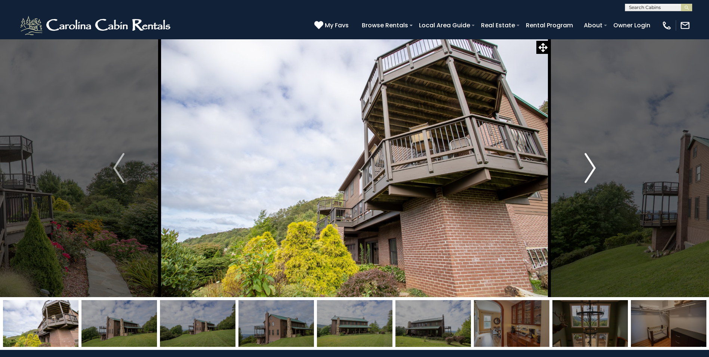
click at [594, 170] on img "Next" at bounding box center [590, 168] width 11 height 30
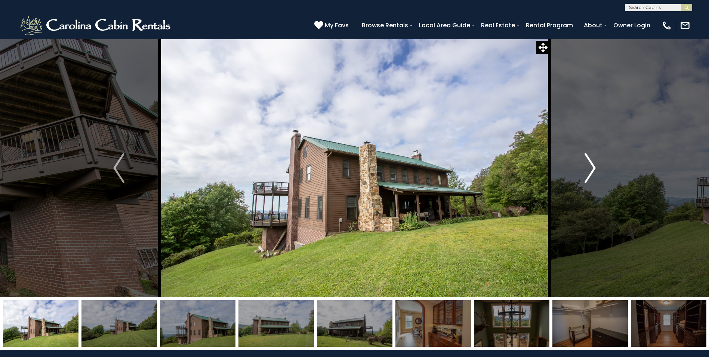
click at [594, 170] on img "Next" at bounding box center [590, 168] width 11 height 30
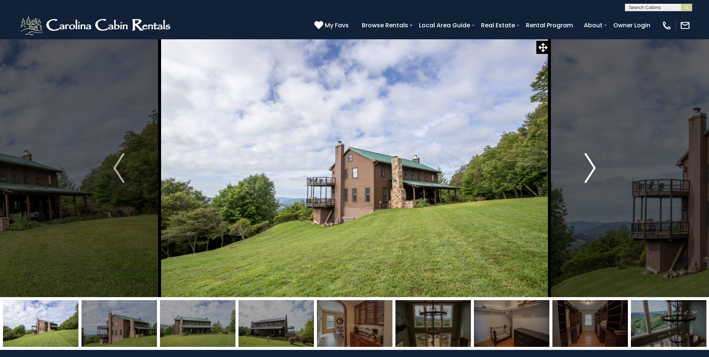
click at [594, 170] on img "Next" at bounding box center [590, 168] width 11 height 30
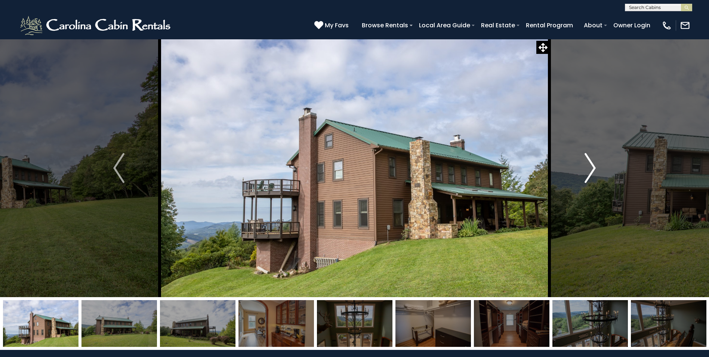
click at [594, 170] on img "Next" at bounding box center [590, 168] width 11 height 30
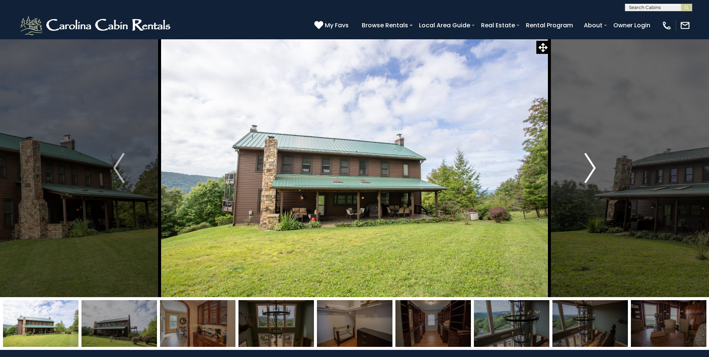
click at [594, 170] on img "Next" at bounding box center [590, 168] width 11 height 30
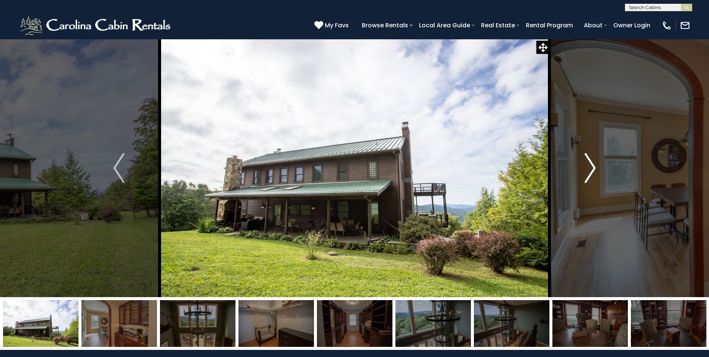
click at [594, 170] on img "Next" at bounding box center [590, 168] width 11 height 30
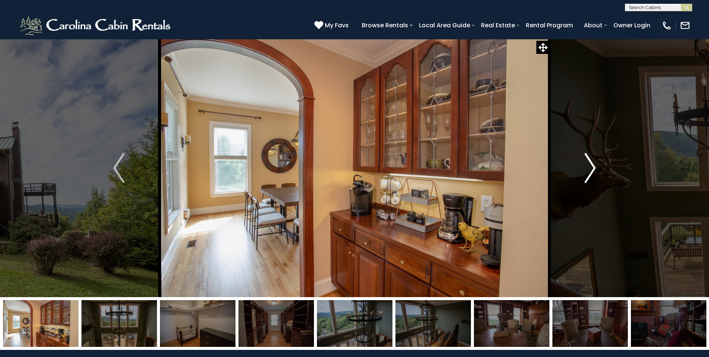
click at [594, 170] on img "Next" at bounding box center [590, 168] width 11 height 30
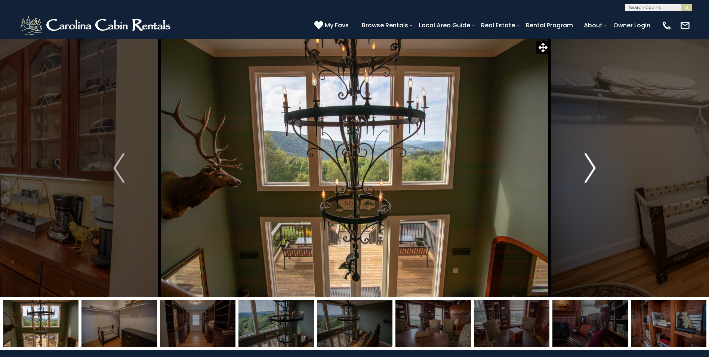
click at [594, 170] on img "Next" at bounding box center [590, 168] width 11 height 30
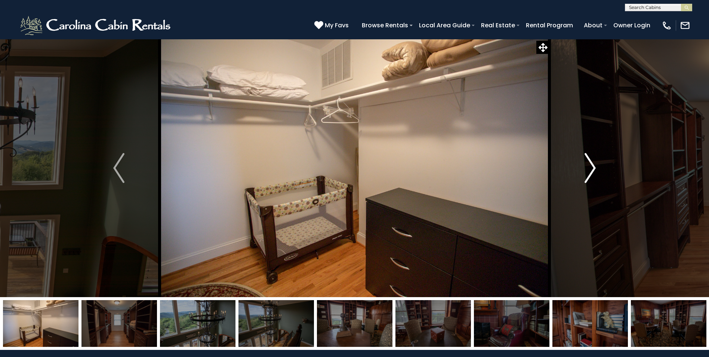
click at [593, 173] on img "Next" at bounding box center [590, 168] width 11 height 30
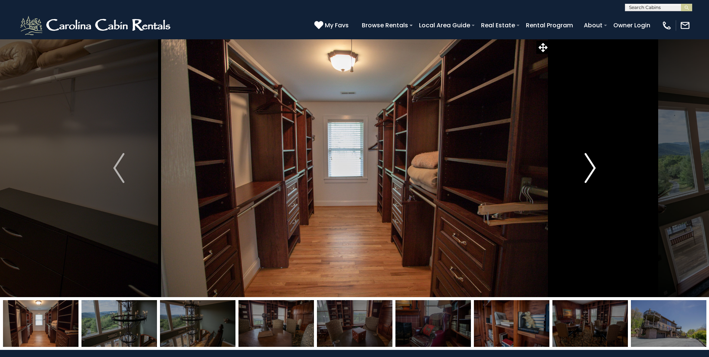
click at [593, 173] on img "Next" at bounding box center [590, 168] width 11 height 30
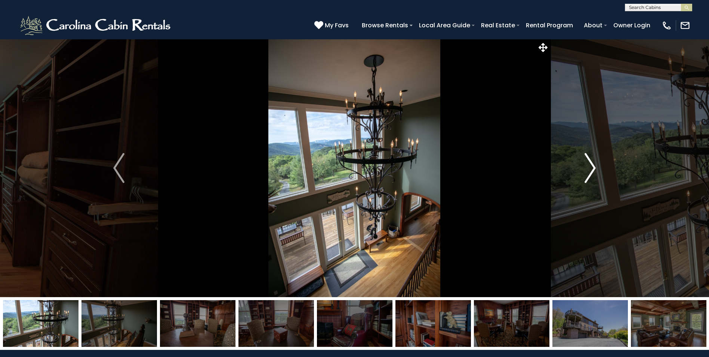
click at [593, 173] on img "Next" at bounding box center [590, 168] width 11 height 30
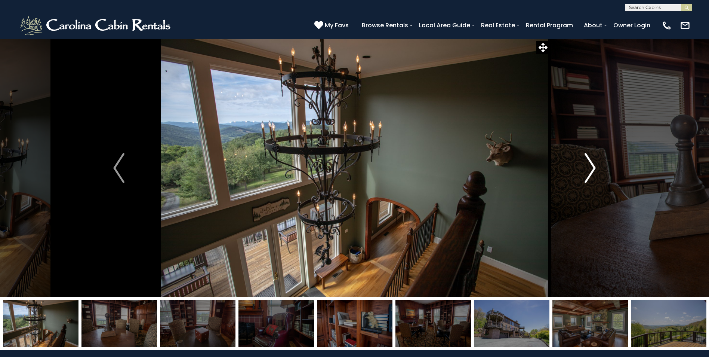
click at [593, 173] on img "Next" at bounding box center [590, 168] width 11 height 30
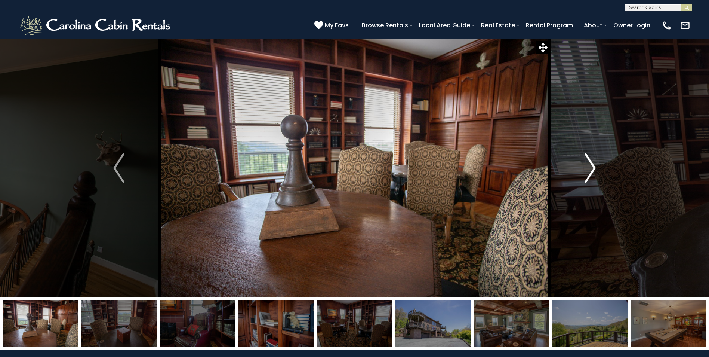
click at [593, 173] on img "Next" at bounding box center [590, 168] width 11 height 30
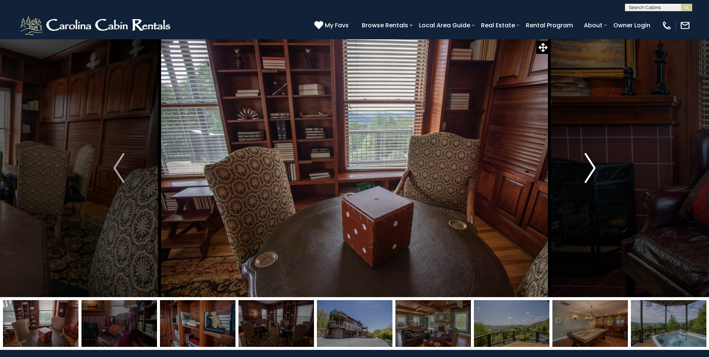
click at [593, 173] on img "Next" at bounding box center [590, 168] width 11 height 30
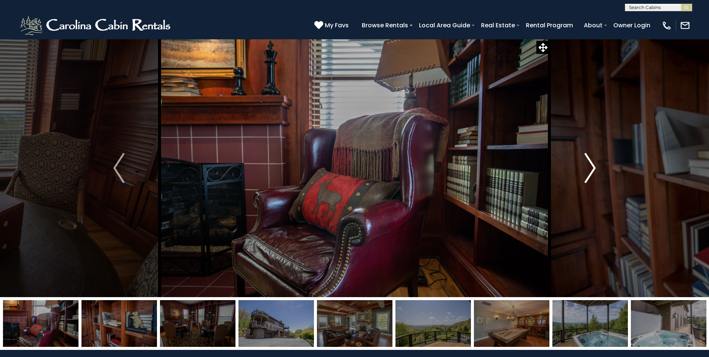
click at [593, 173] on img "Next" at bounding box center [590, 168] width 11 height 30
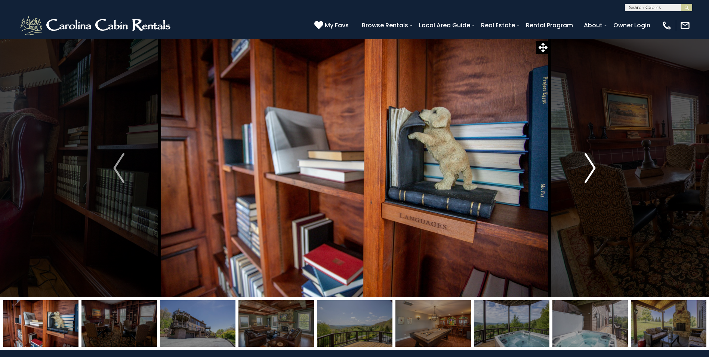
click at [593, 173] on img "Next" at bounding box center [590, 168] width 11 height 30
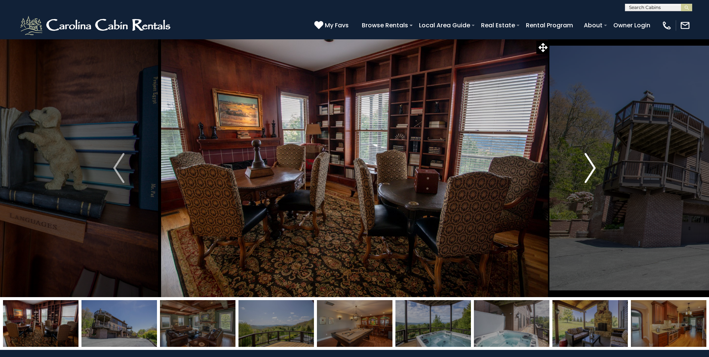
click at [593, 173] on img "Next" at bounding box center [590, 168] width 11 height 30
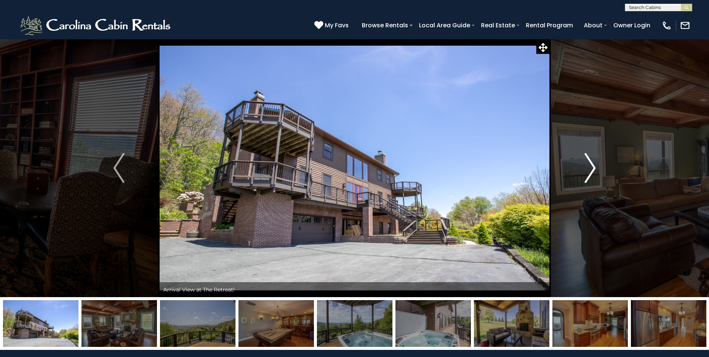
click at [593, 173] on img "Next" at bounding box center [590, 168] width 11 height 30
